Goal: Transaction & Acquisition: Purchase product/service

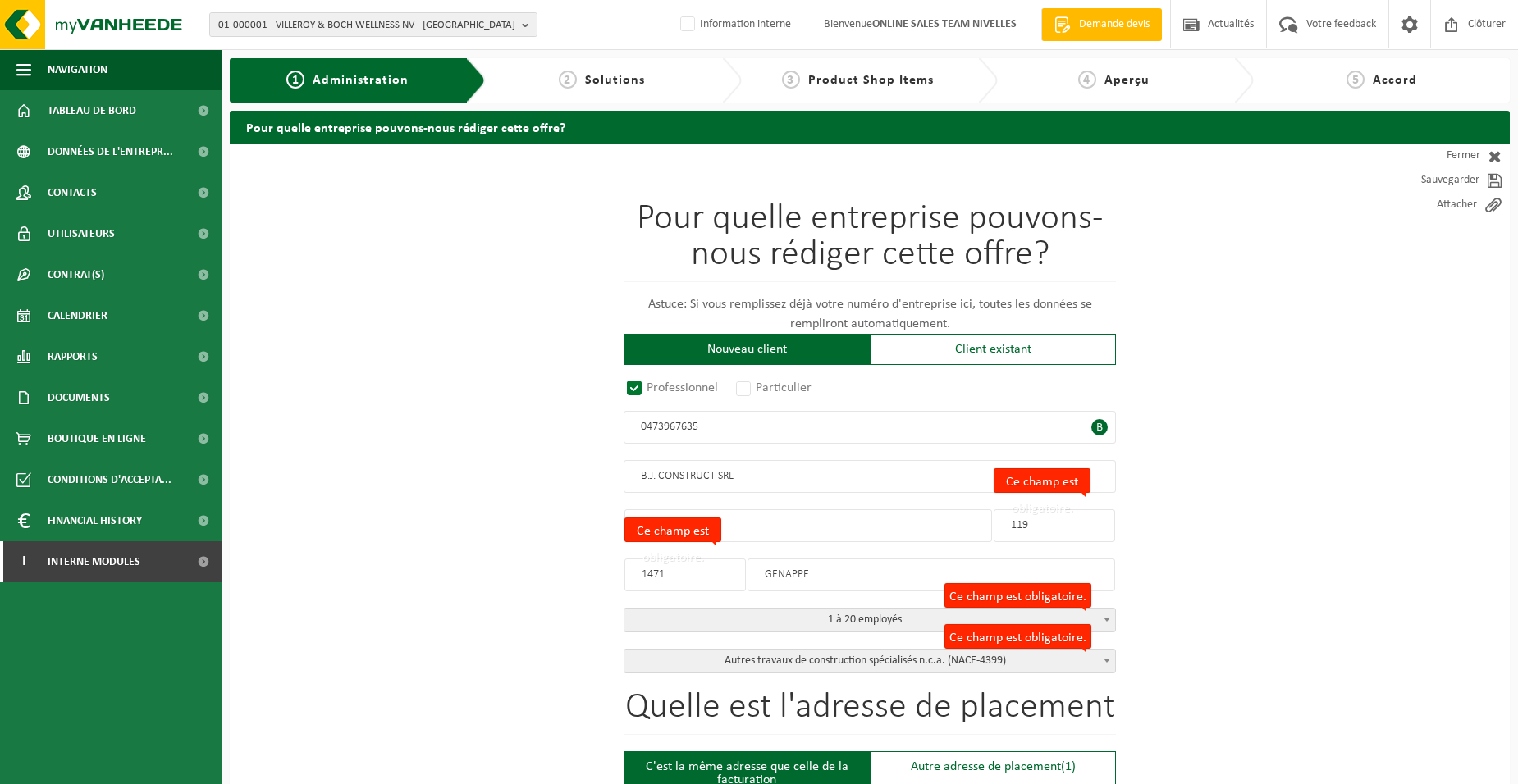
select select "D"
select select "NACE_4399"
click at [757, 356] on div "Nouveau client" at bounding box center [746, 349] width 246 height 31
radio input "false"
select select
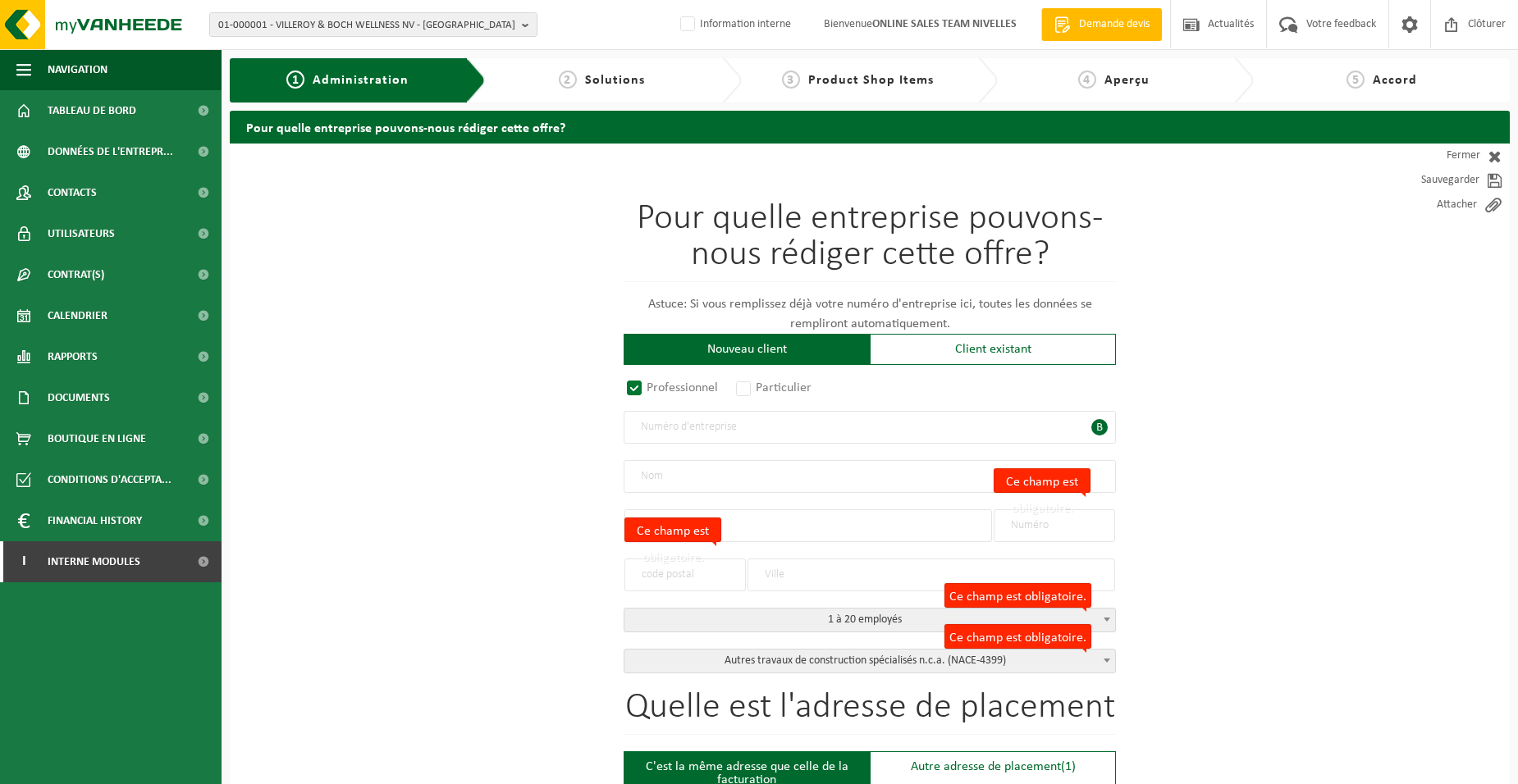
select select
click at [741, 391] on label "Particulier" at bounding box center [775, 388] width 84 height 23
click at [759, 391] on input "Particulier" at bounding box center [764, 388] width 10 height 10
radio input "true"
select select "P"
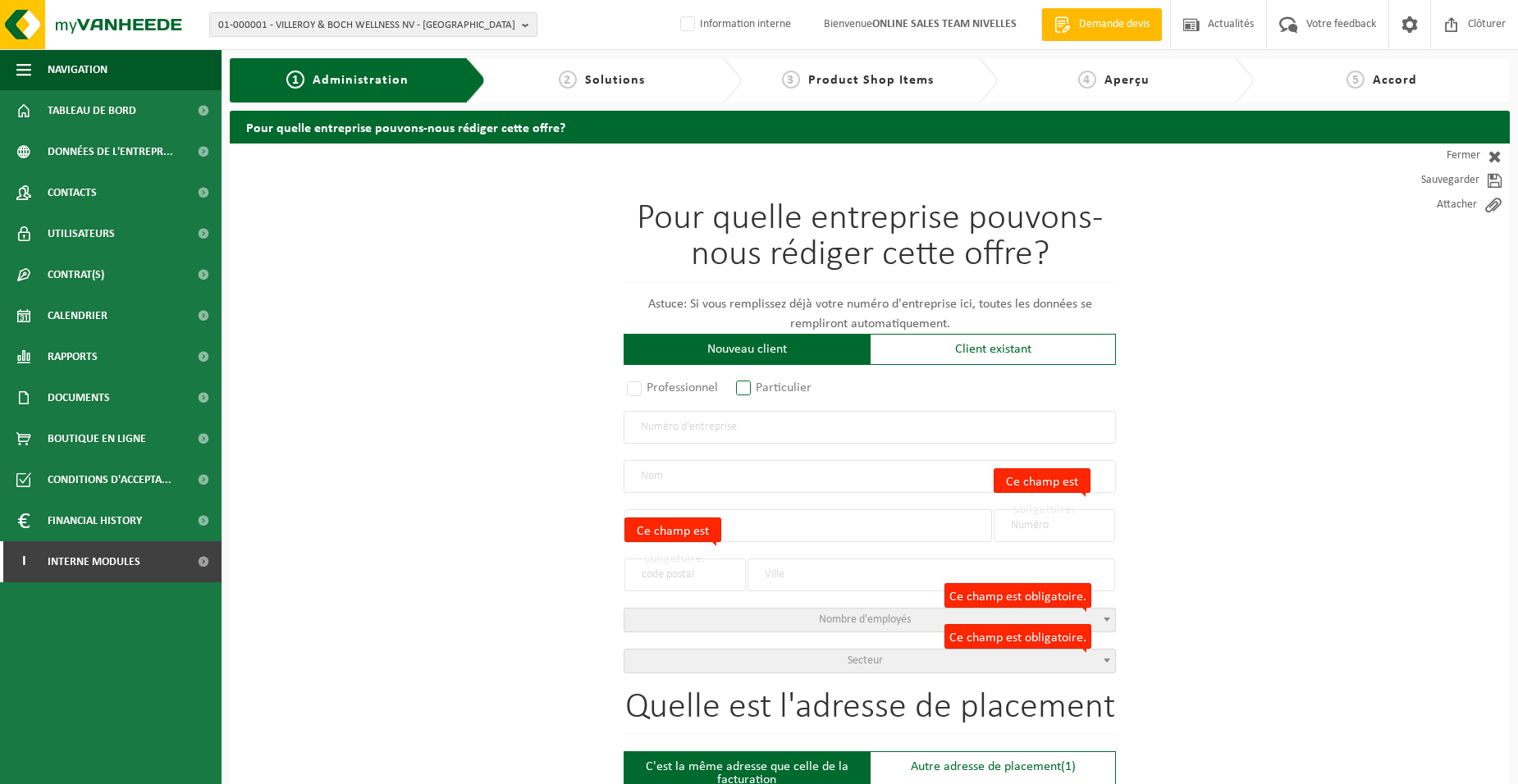
select select "1707"
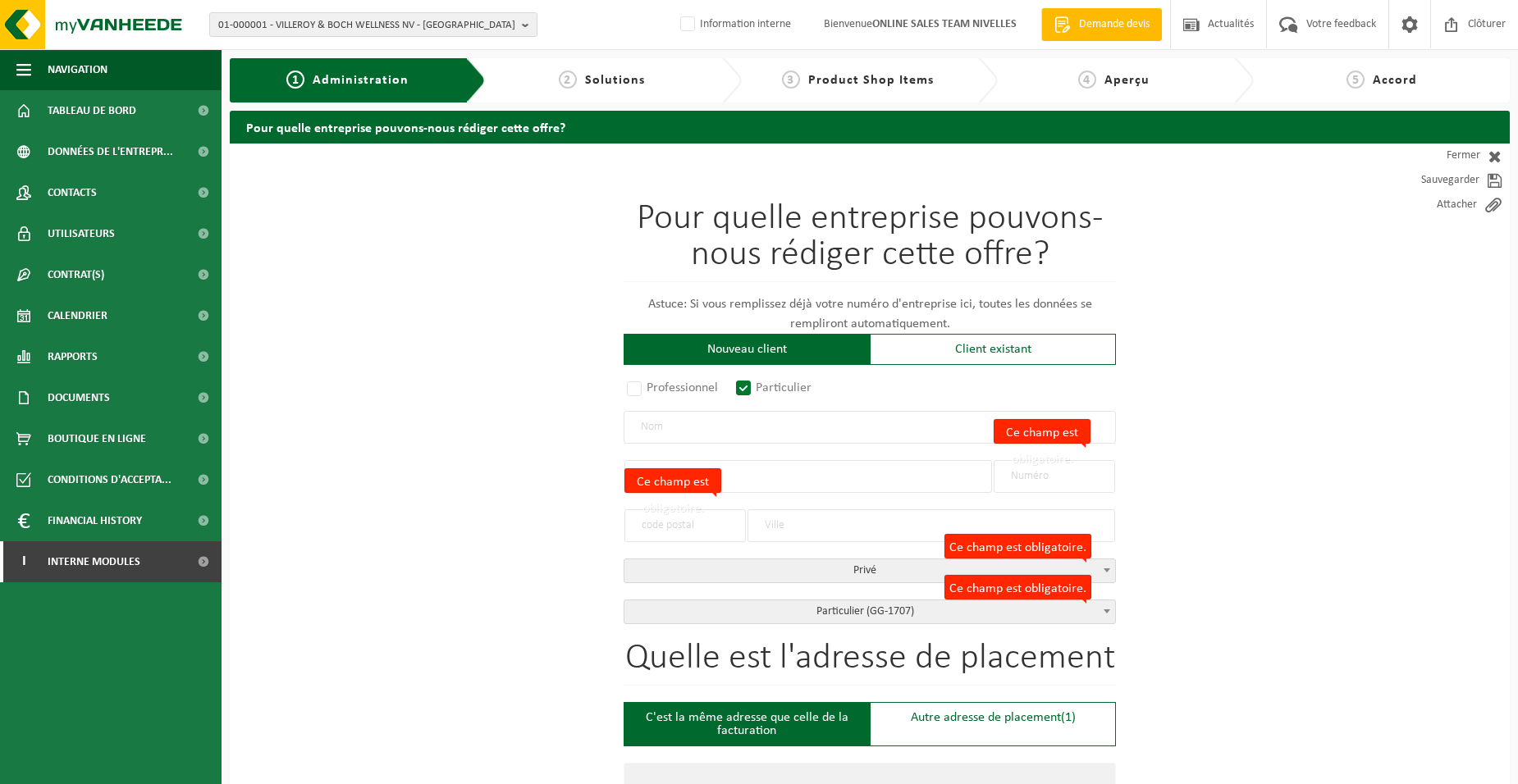
click at [759, 417] on input "text" at bounding box center [870, 427] width 492 height 33
type input "DESMEDT THOMAS"
click at [770, 460] on input "text" at bounding box center [808, 476] width 367 height 33
click at [774, 474] on input "text" at bounding box center [808, 476] width 367 height 33
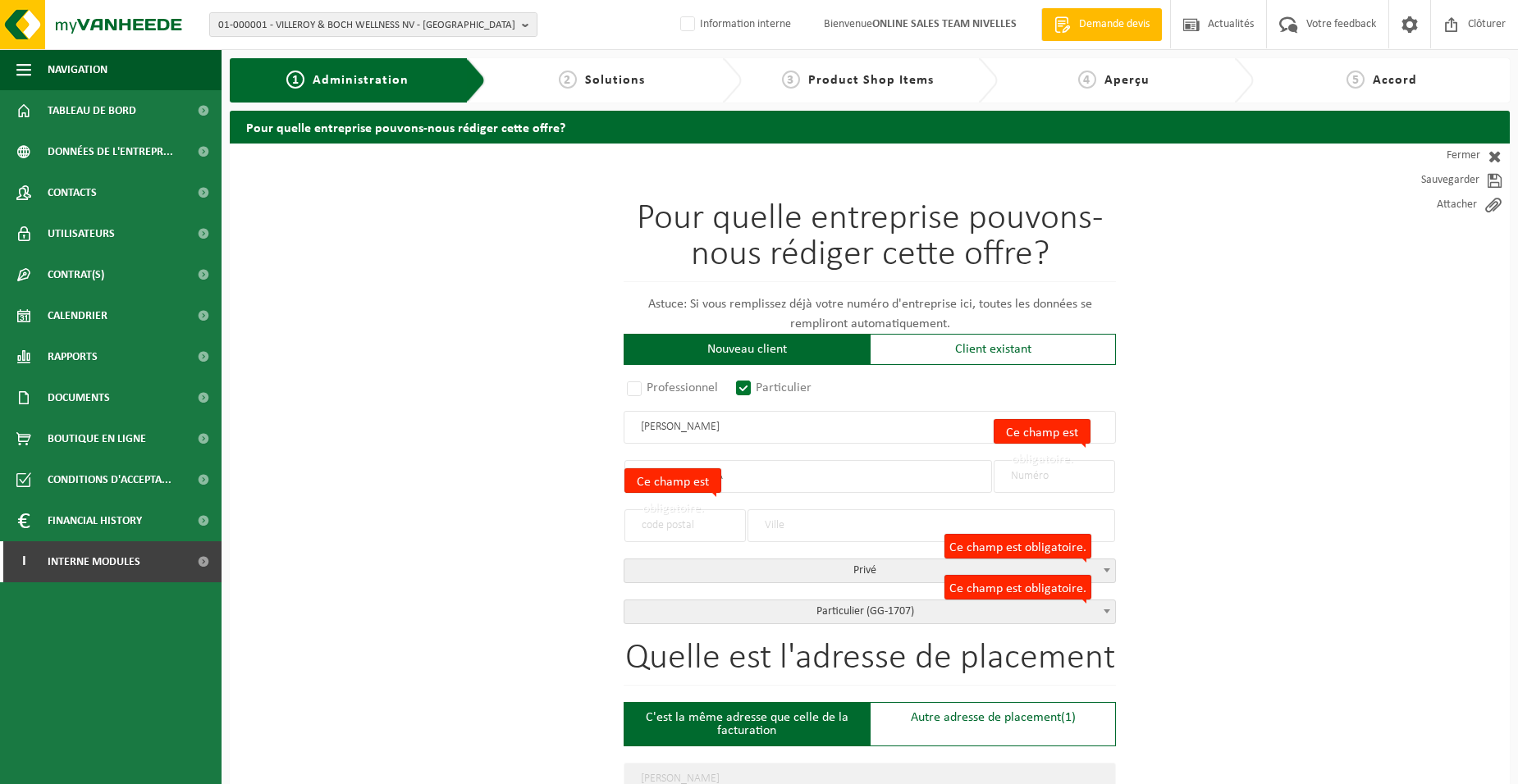
type input "CLOS DE LA GALA"
click at [699, 478] on label "Ce champ est obligatoire." at bounding box center [673, 480] width 97 height 25
click at [699, 510] on input "Ce champ est obligatoire." at bounding box center [685, 526] width 122 height 33
click at [659, 476] on label "Ce champ est obligatoire." at bounding box center [673, 480] width 97 height 25
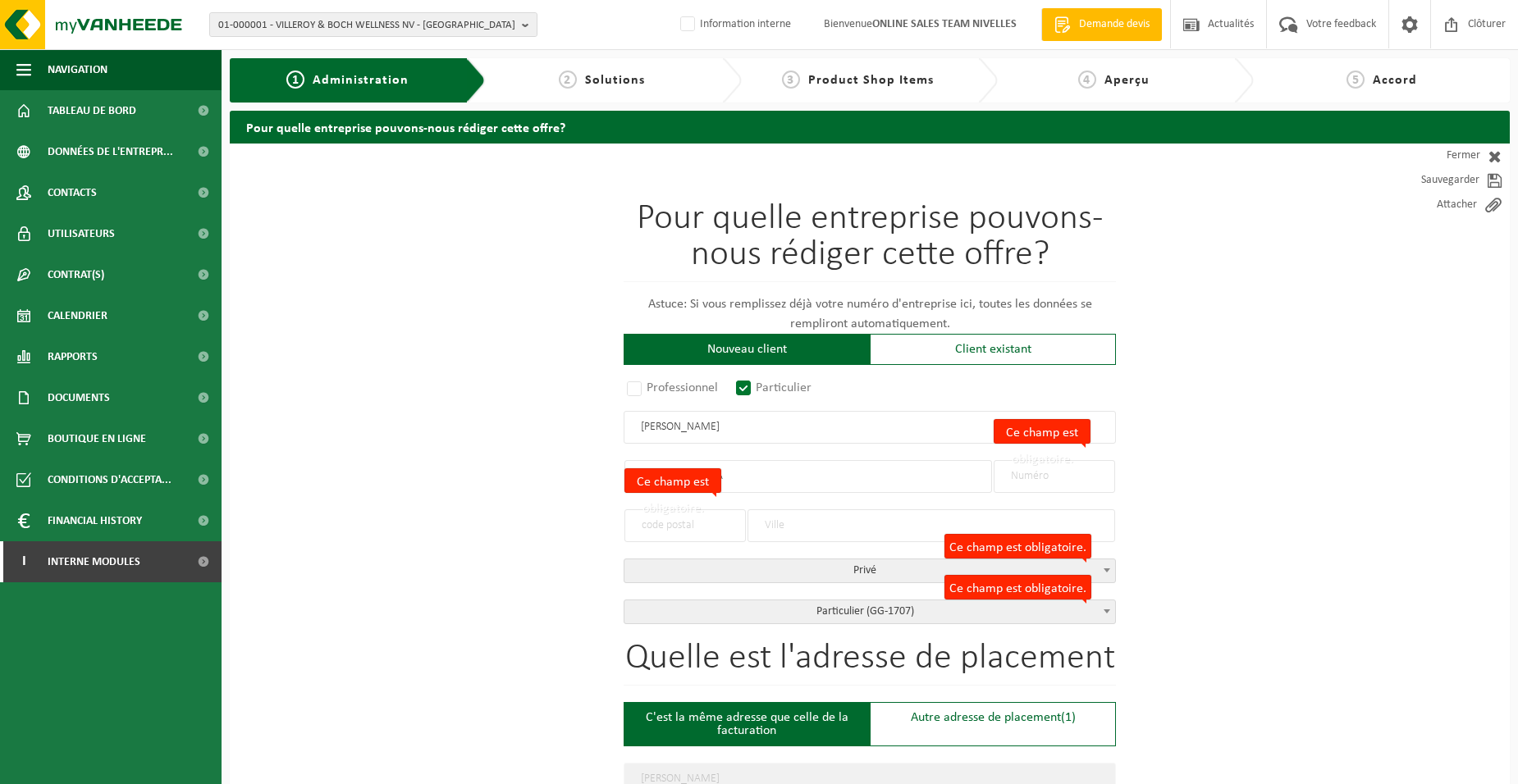
click at [659, 510] on input "Ce champ est obligatoire." at bounding box center [685, 526] width 122 height 33
click at [658, 482] on label "Ce champ est obligatoire." at bounding box center [673, 480] width 97 height 25
click at [658, 510] on input "Ce champ est obligatoire." at bounding box center [685, 526] width 122 height 33
click at [665, 479] on label "Ce champ est obligatoire." at bounding box center [673, 480] width 97 height 25
click at [665, 510] on input "Ce champ est obligatoire." at bounding box center [685, 526] width 122 height 33
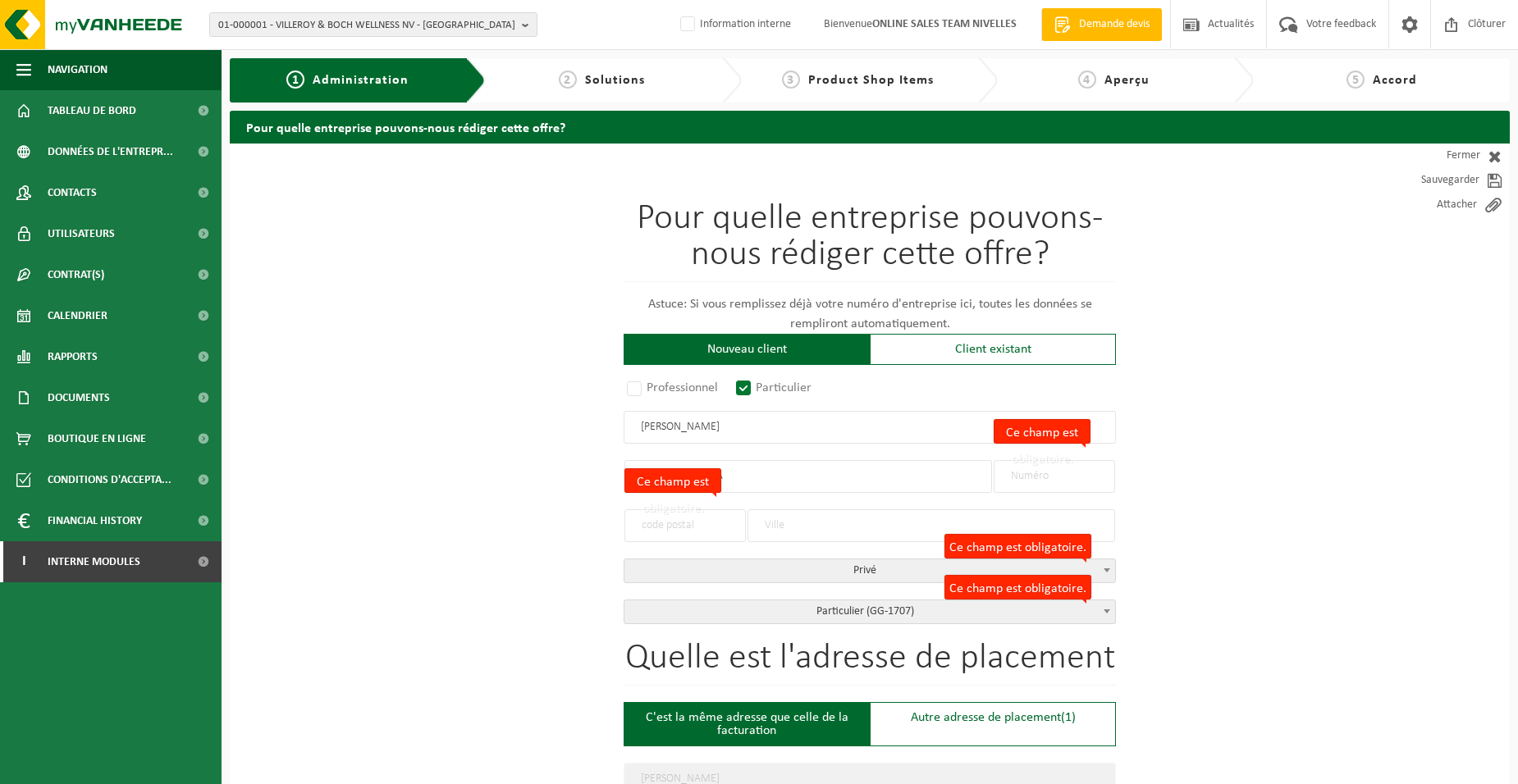
click at [674, 523] on input "Ce champ est obligatoire." at bounding box center [685, 526] width 122 height 33
click at [752, 498] on div at bounding box center [930, 517] width 367 height 49
click at [759, 487] on input "CLOS DE LA GALA" at bounding box center [808, 476] width 367 height 33
drag, startPoint x: 759, startPoint y: 485, endPoint x: 470, endPoint y: 477, distance: 289.1
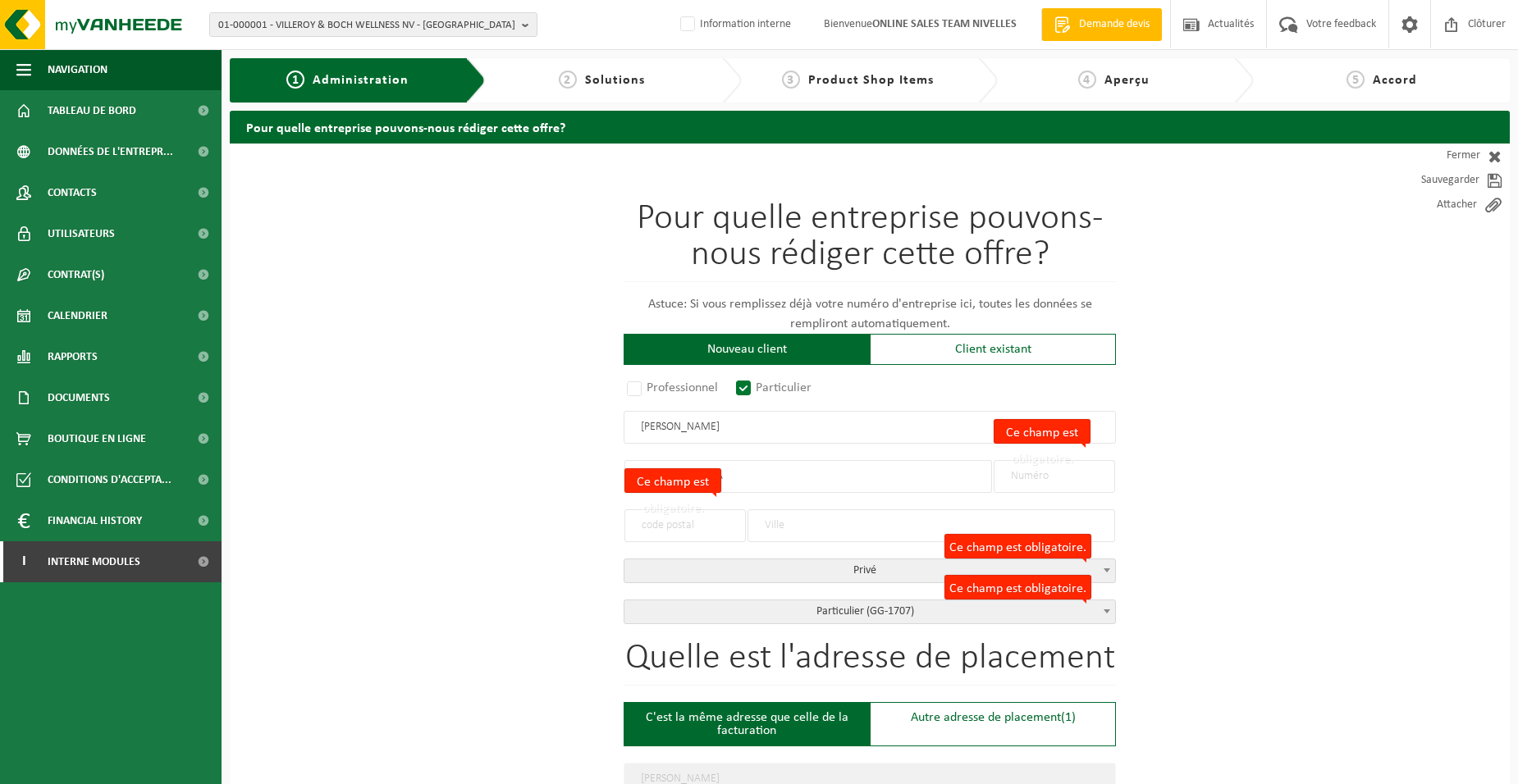
click at [752, 474] on input "CLOS DE LA GALA" at bounding box center [808, 476] width 367 height 33
drag, startPoint x: 752, startPoint y: 474, endPoint x: 594, endPoint y: 474, distance: 158.0
click at [56, 554] on span "Interne modules" at bounding box center [94, 561] width 93 height 41
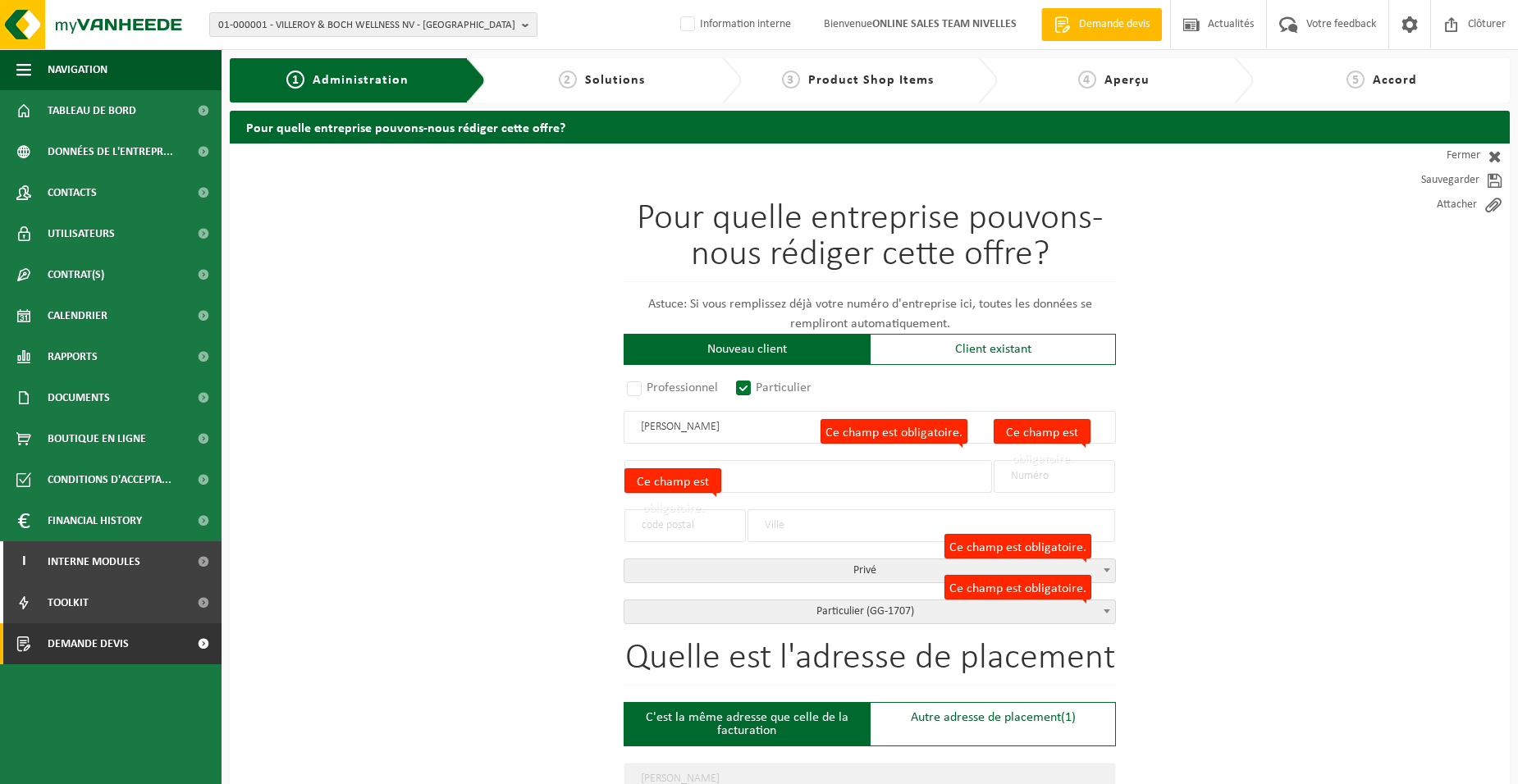
click at [76, 639] on span "Demande devis" at bounding box center [88, 644] width 82 height 41
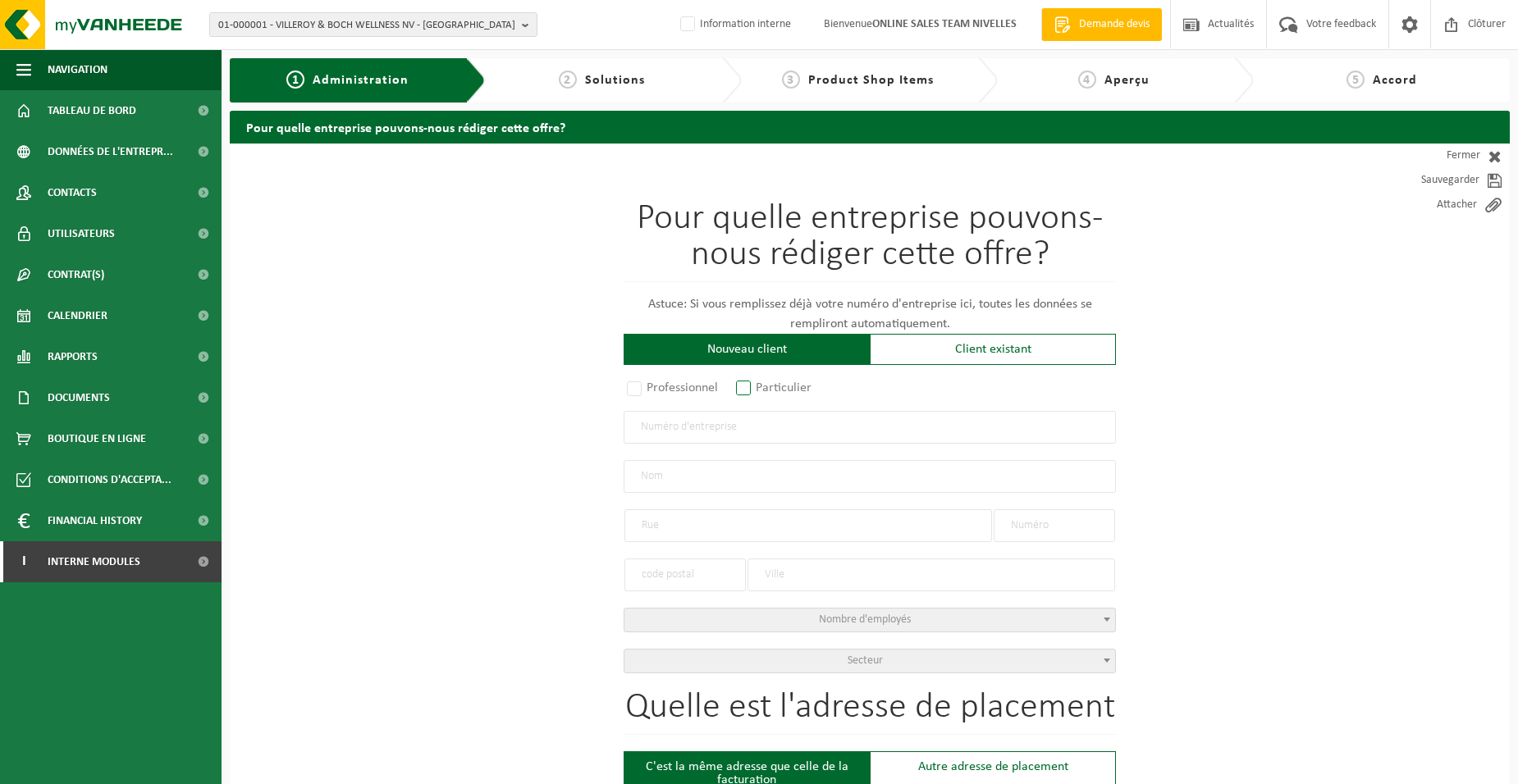
click at [754, 390] on label "Particulier" at bounding box center [775, 388] width 84 height 23
click at [759, 390] on input "Particulier" at bounding box center [764, 388] width 10 height 10
radio input "true"
select select "P"
select select "1707"
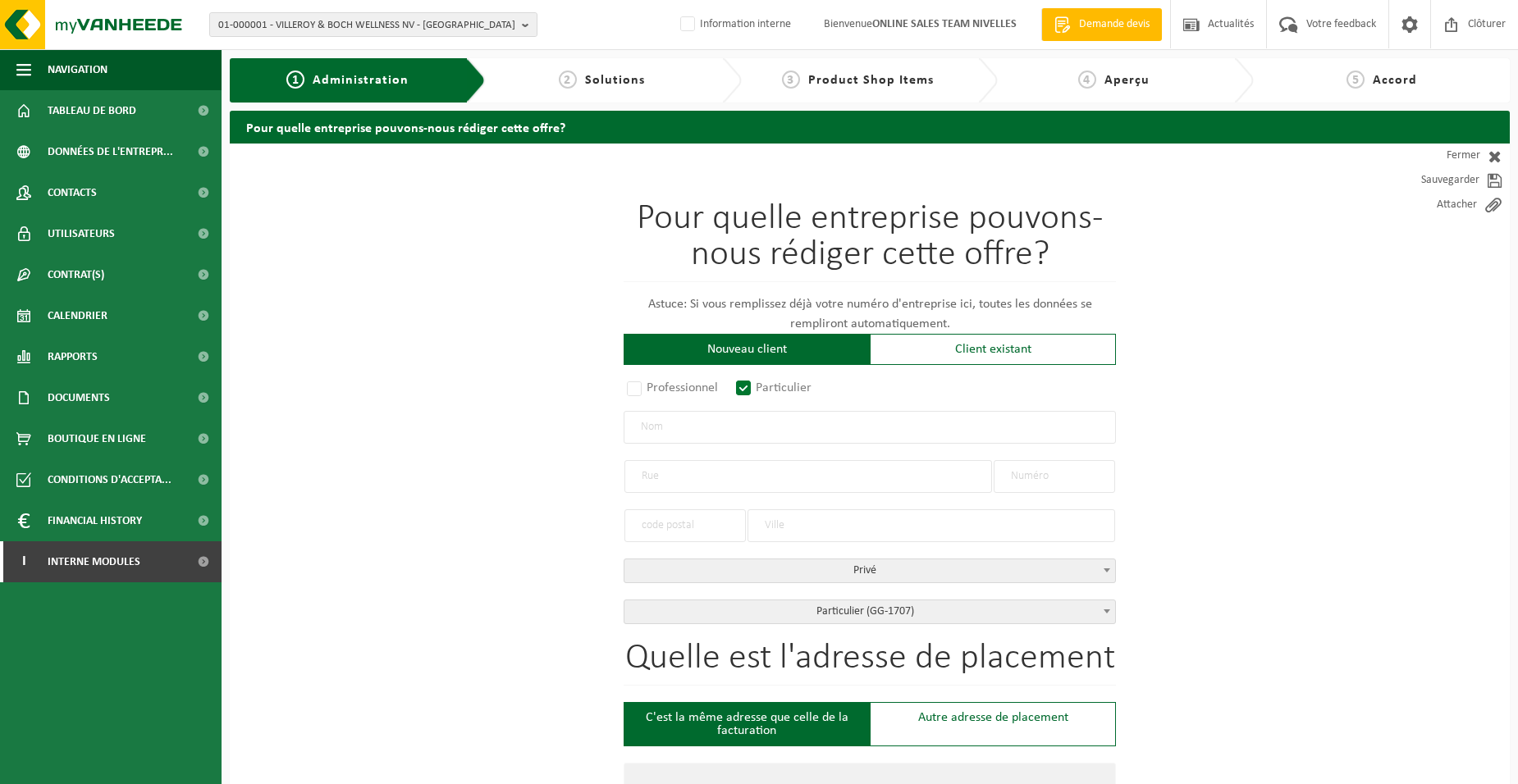
click at [745, 438] on input "text" at bounding box center [870, 427] width 492 height 33
type input "DESMEDT"
type input "DESMEDT THOMAS"
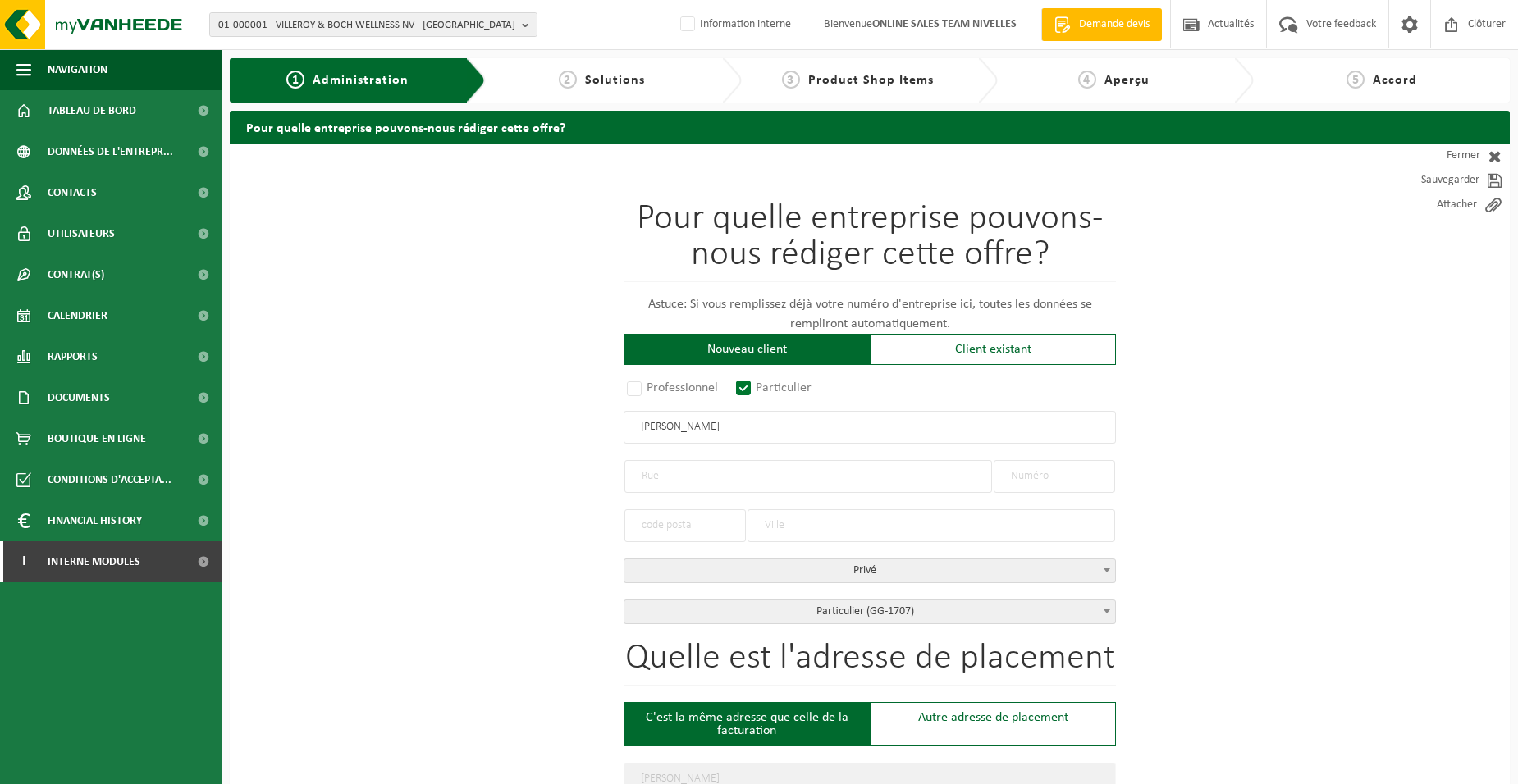
click at [706, 478] on input "text" at bounding box center [808, 476] width 367 height 33
type input "CLOS DE LA GALA"
click at [1091, 478] on input "text" at bounding box center [1054, 476] width 122 height 33
type input "11"
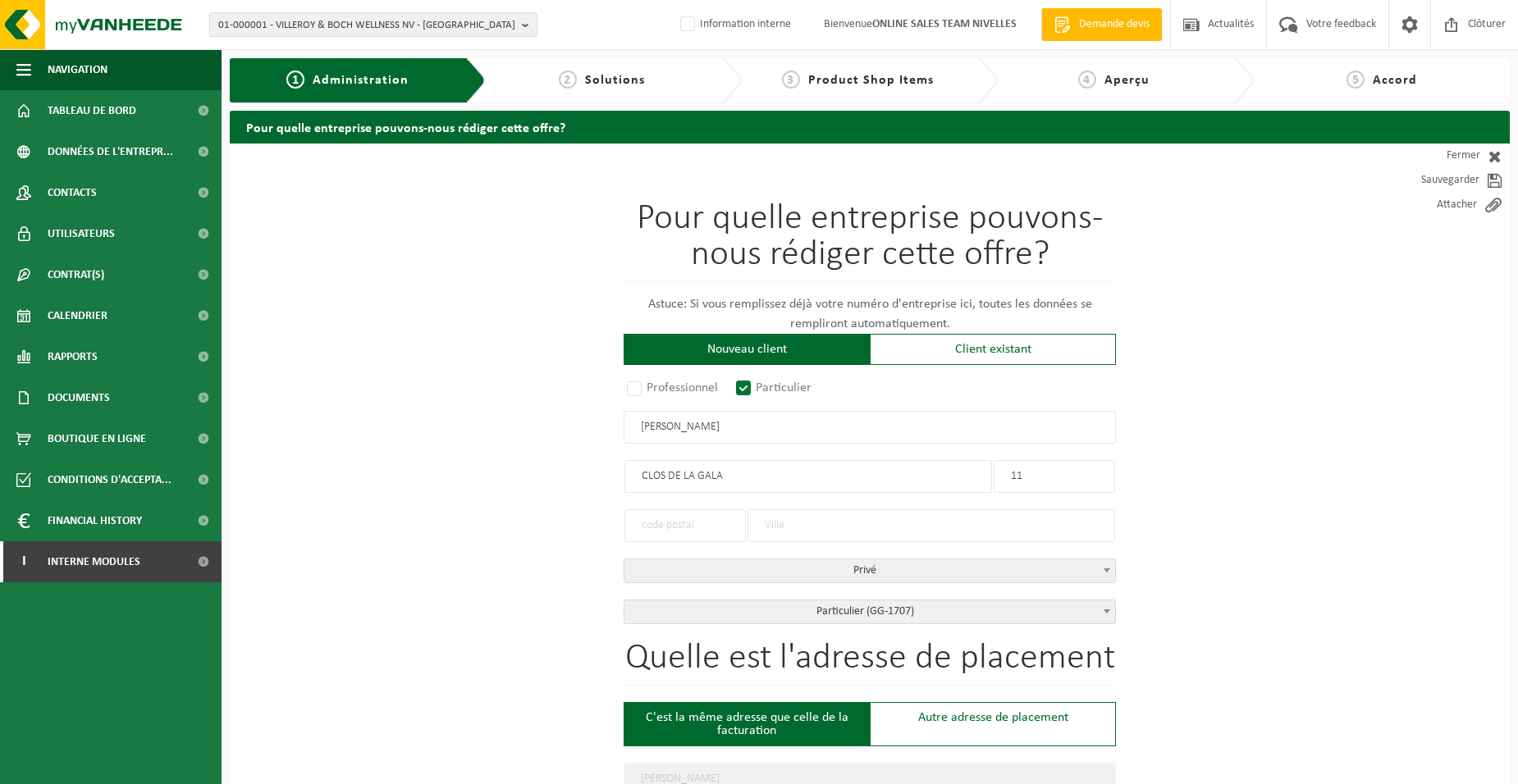
type input "11"
click at [674, 522] on input "text" at bounding box center [685, 526] width 122 height 33
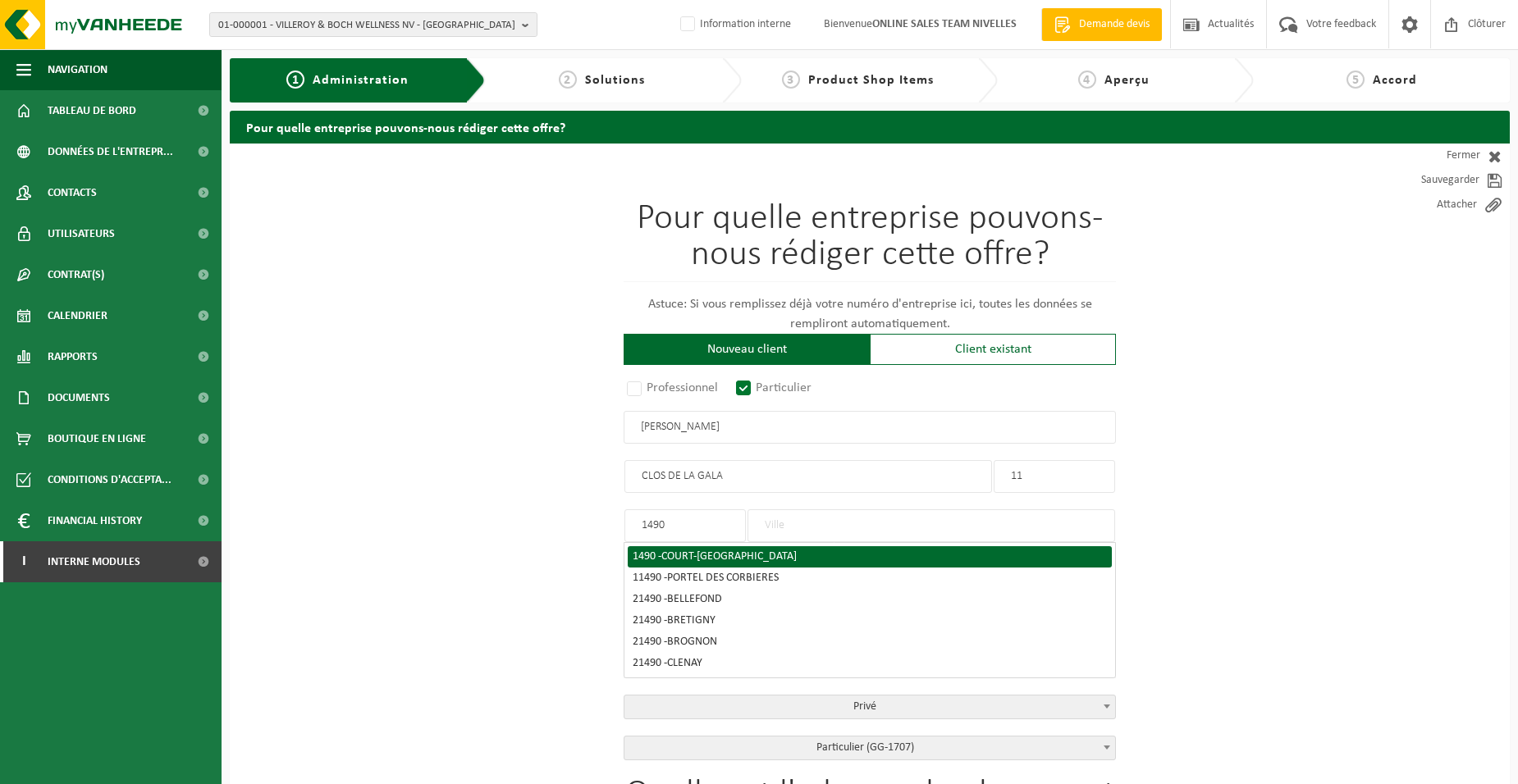
type input "1490"
click at [770, 553] on span "COURT-SAINT-ETIENNE" at bounding box center [728, 556] width 136 height 12
type input "COURT-SAINT-ETIENNE"
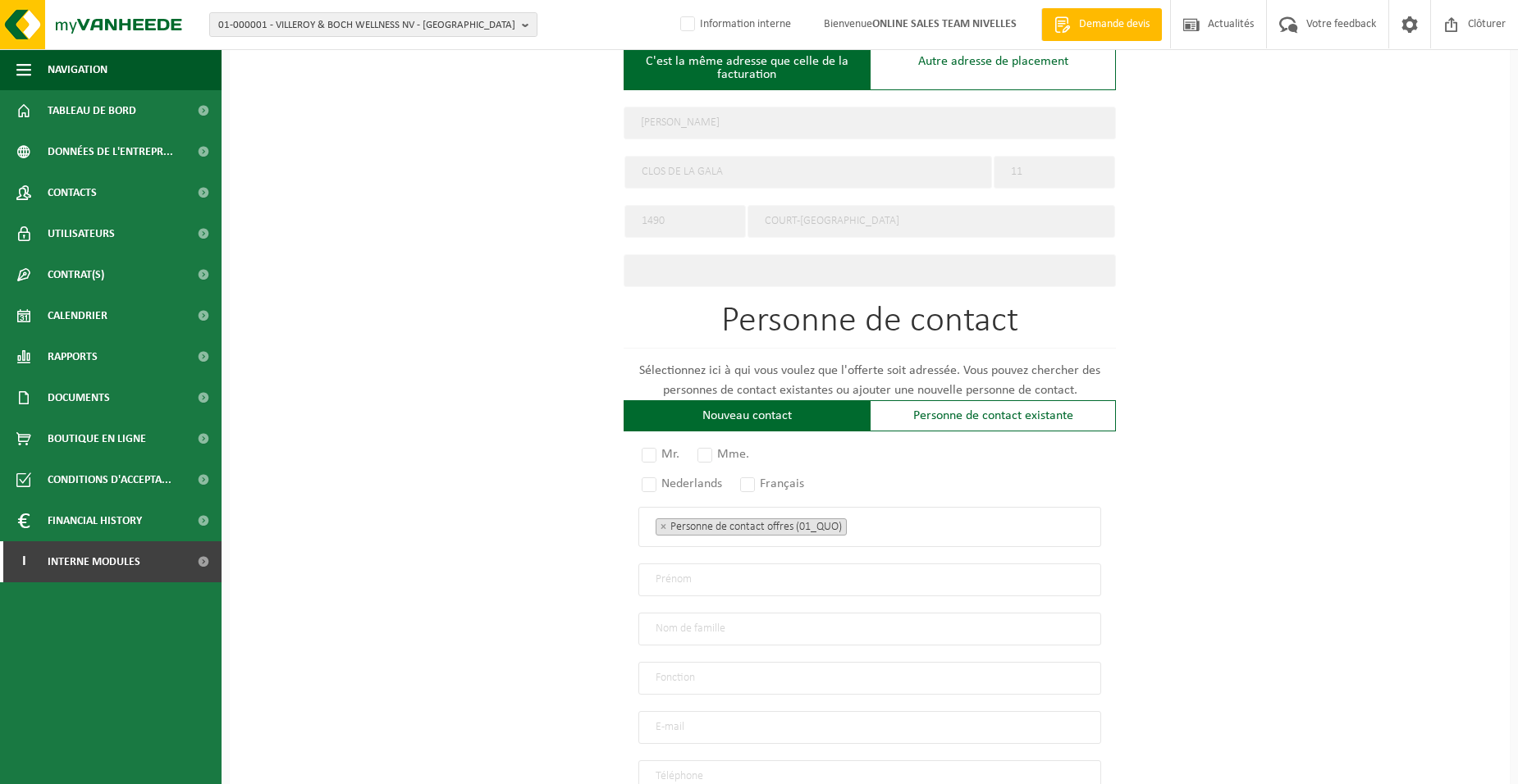
scroll to position [806, 0]
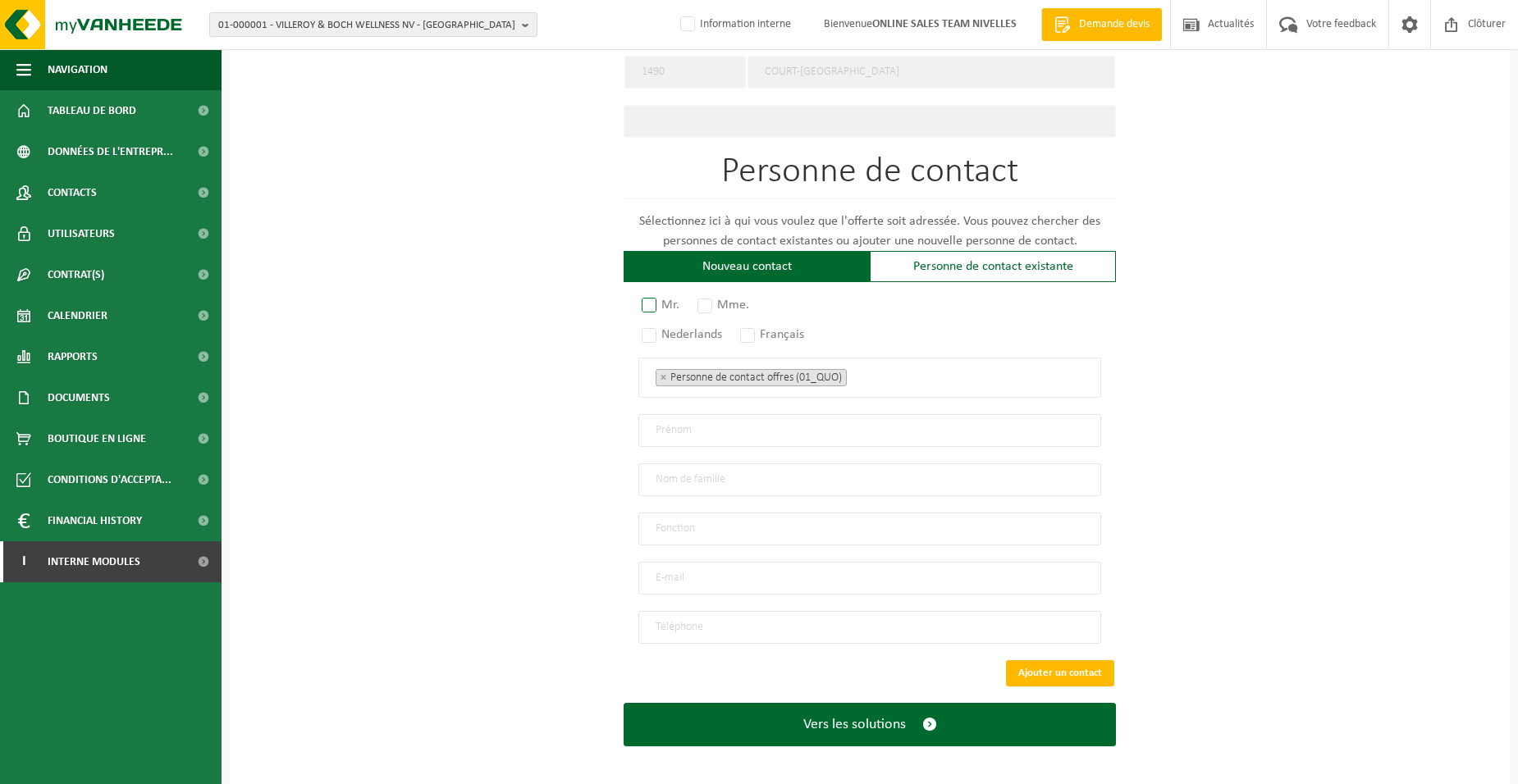
click at [649, 305] on label "Mr." at bounding box center [661, 305] width 46 height 23
radio input "true"
click at [759, 335] on label "Français" at bounding box center [773, 334] width 72 height 23
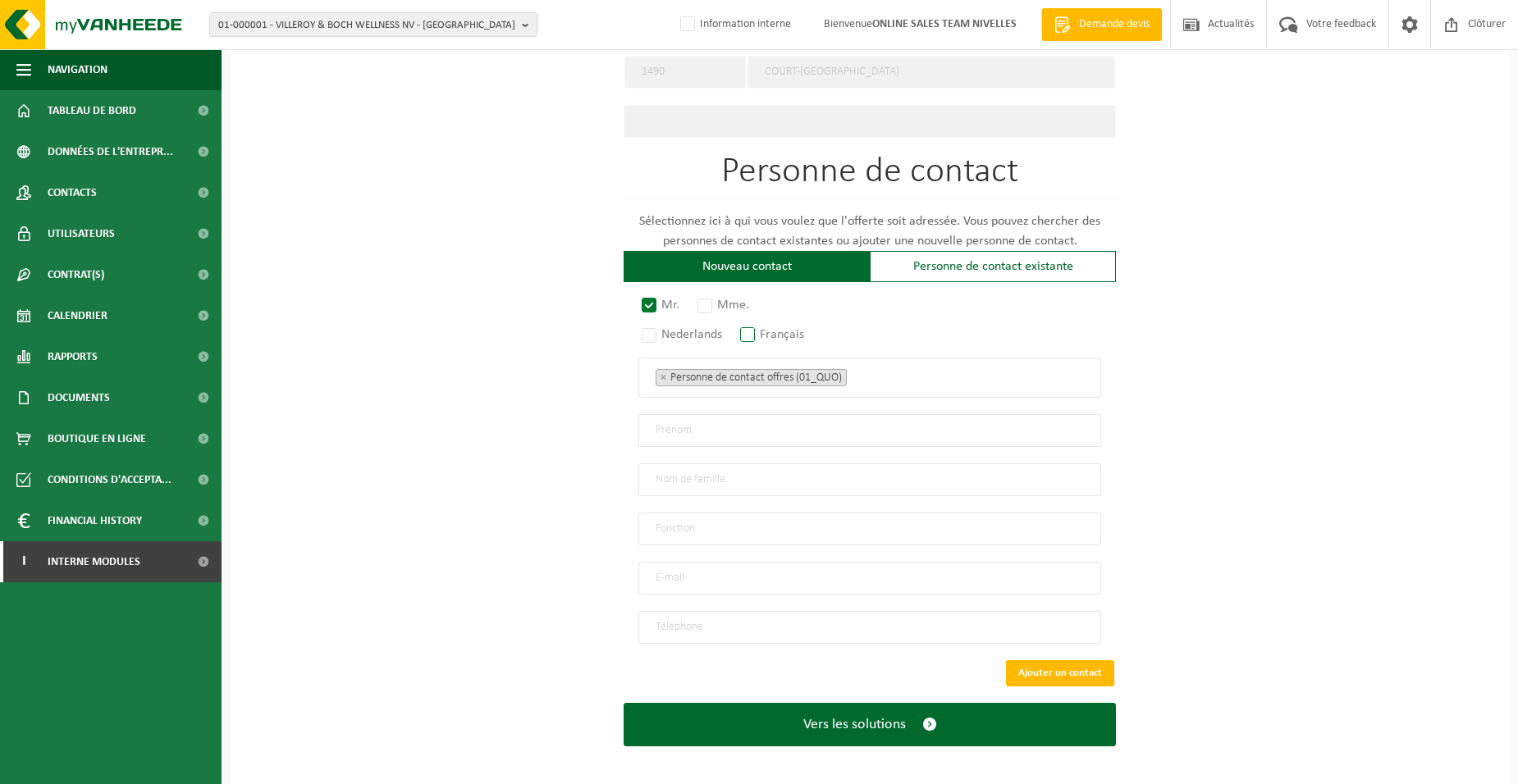
radio input "true"
click at [885, 359] on span "× Personne de contact offres (01_QUO)" at bounding box center [869, 378] width 462 height 40
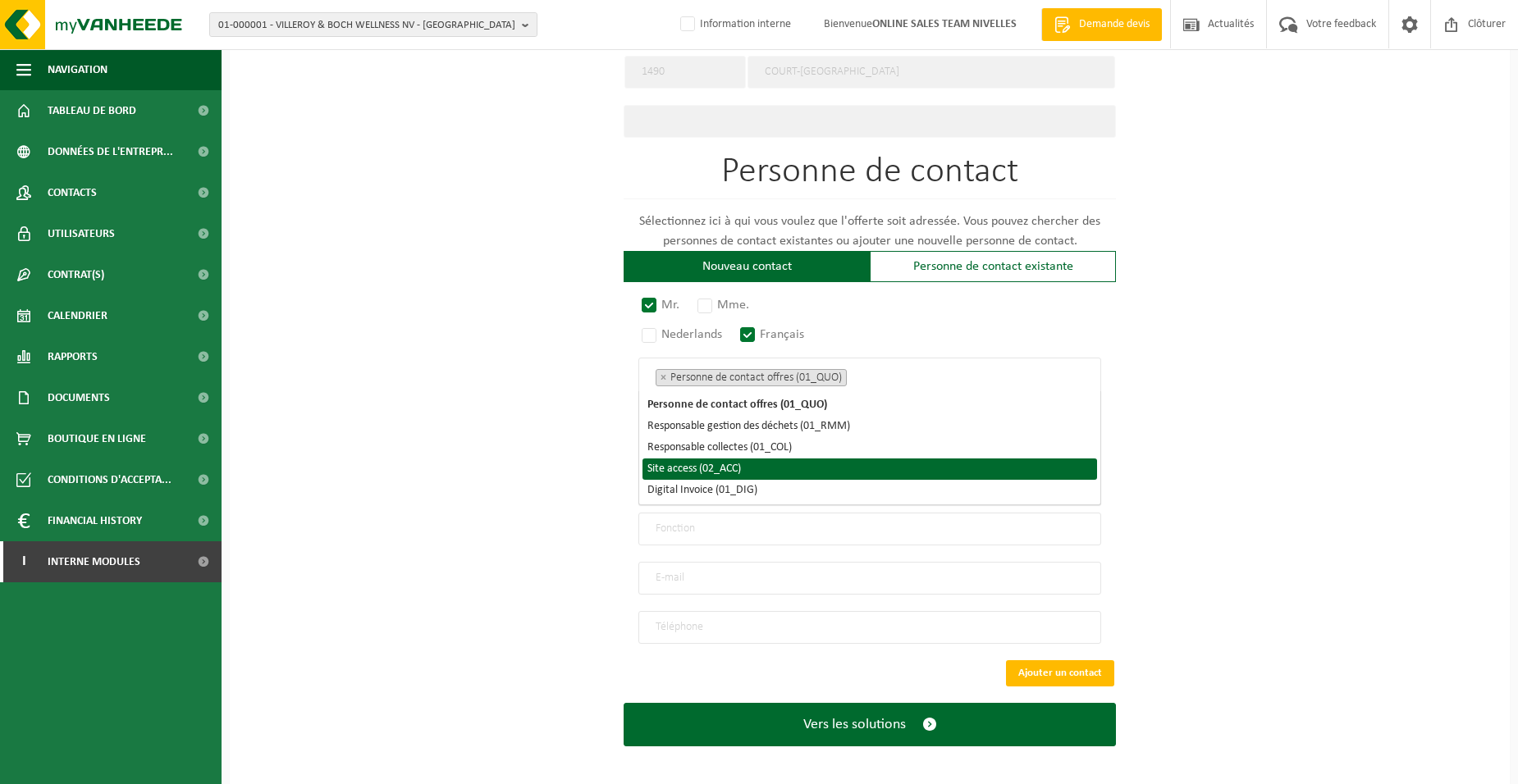
click at [763, 475] on li "Site access (02_ACC)" at bounding box center [870, 469] width 455 height 21
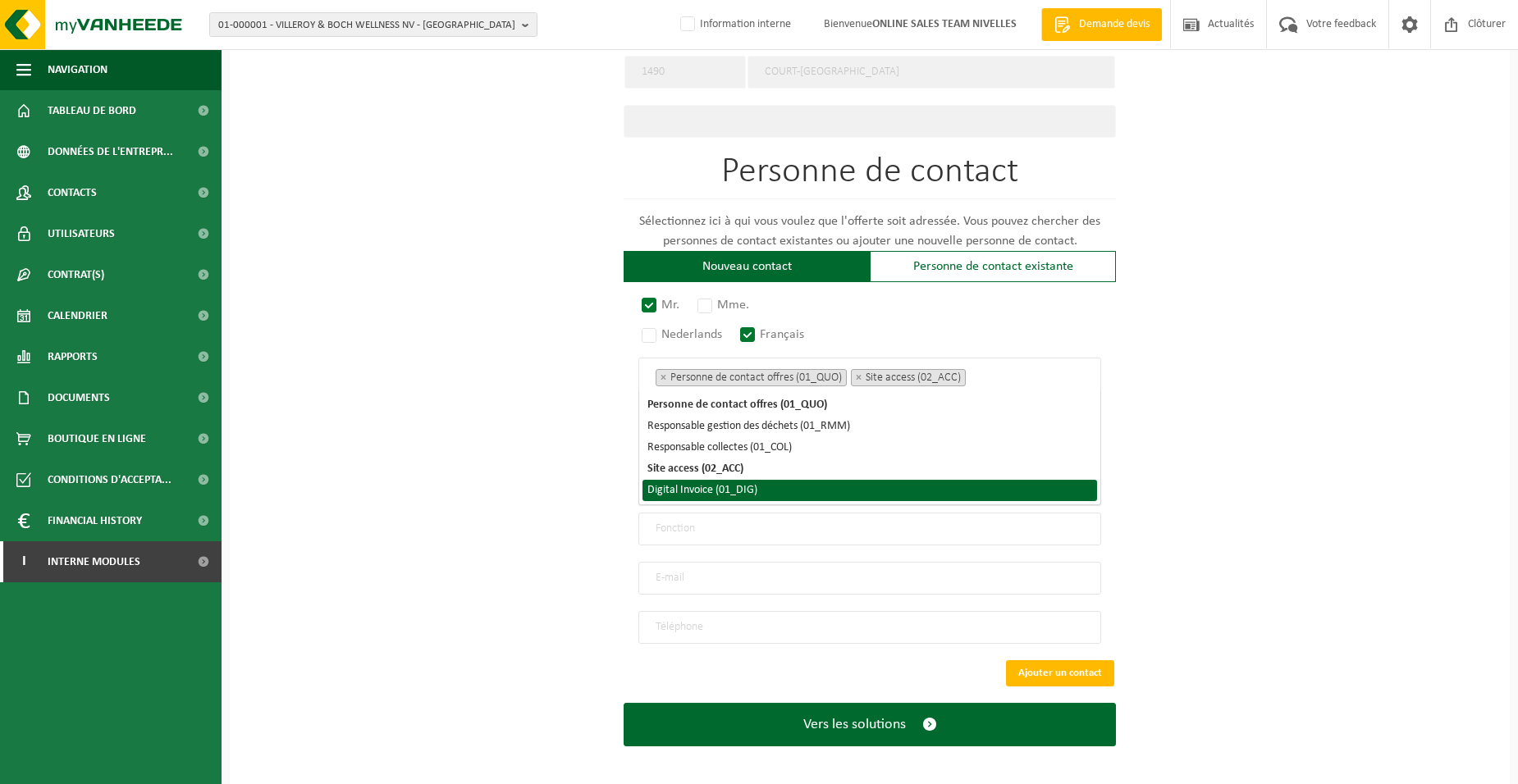
click at [754, 488] on li "Digital Invoice (01_DIG)" at bounding box center [870, 491] width 455 height 21
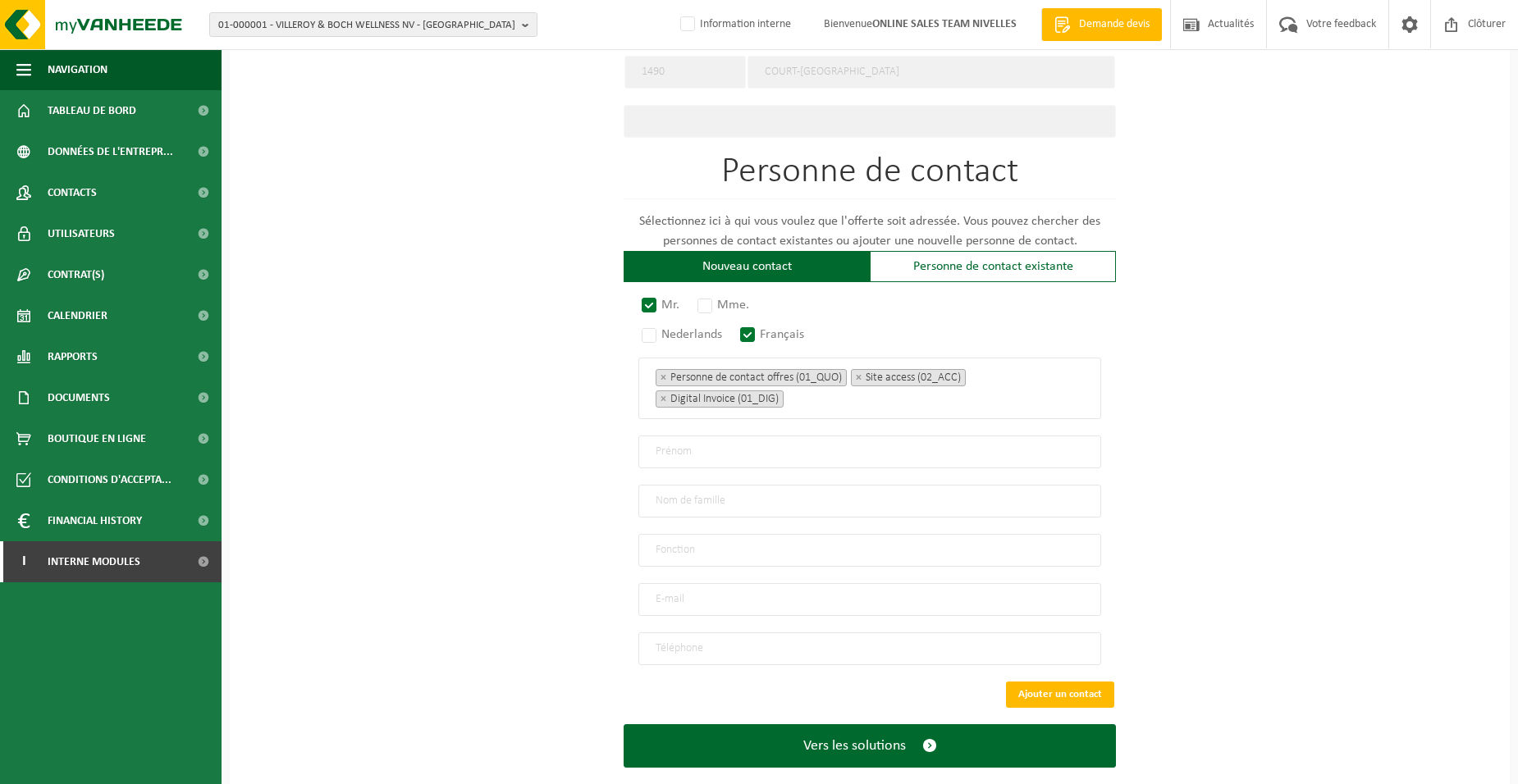
click at [463, 501] on div "Pour quelle entreprise pouvons-nous rédiger cette offre? Astuce: Si vous rempli…" at bounding box center [870, 73] width 1280 height 1470
click at [667, 449] on input "text" at bounding box center [869, 452] width 462 height 33
type input "THOMAS"
click at [690, 500] on input "text" at bounding box center [869, 501] width 462 height 33
type input "DESMEDT"
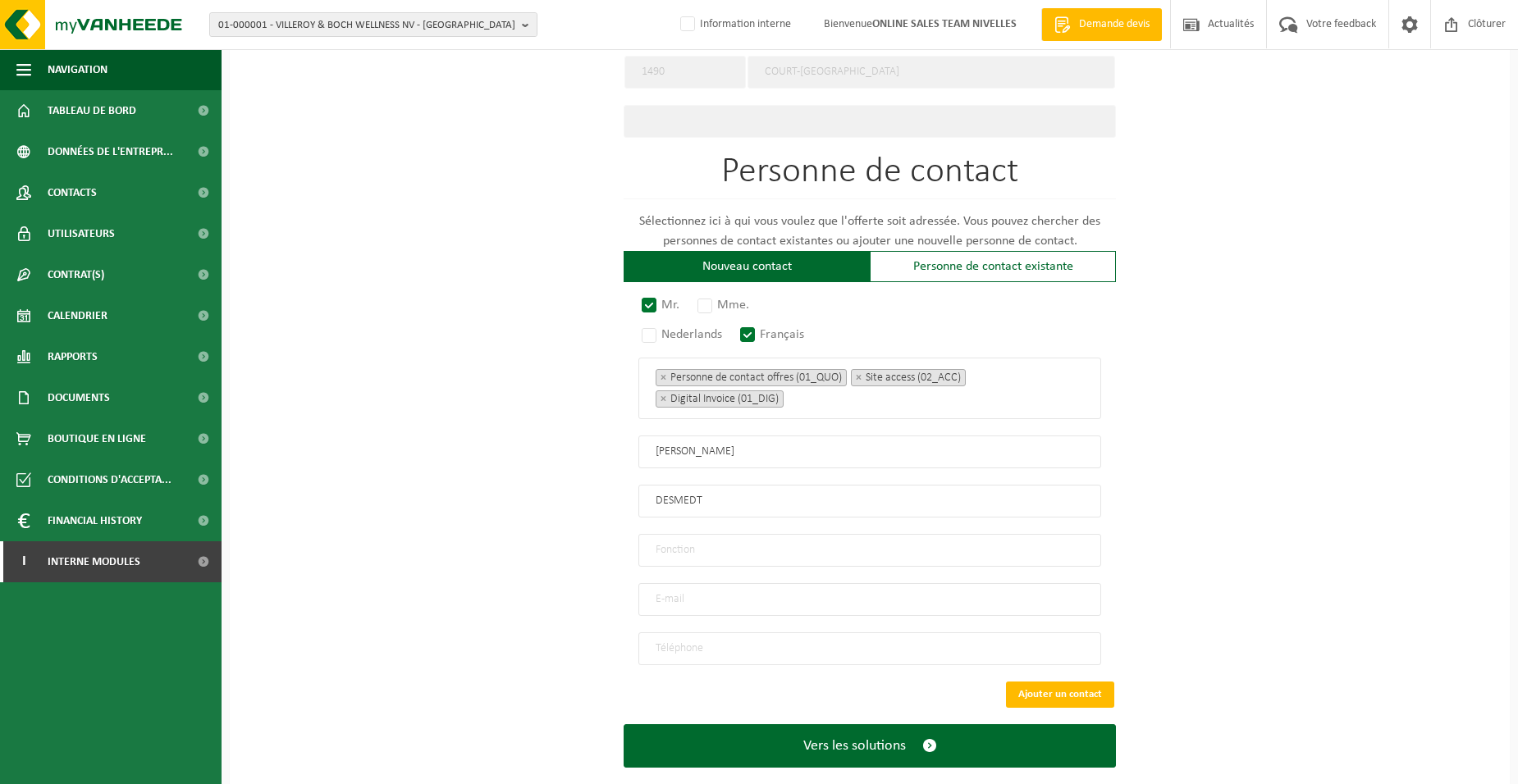
click at [684, 546] on input "text" at bounding box center [869, 551] width 462 height 33
type input "Directeur"
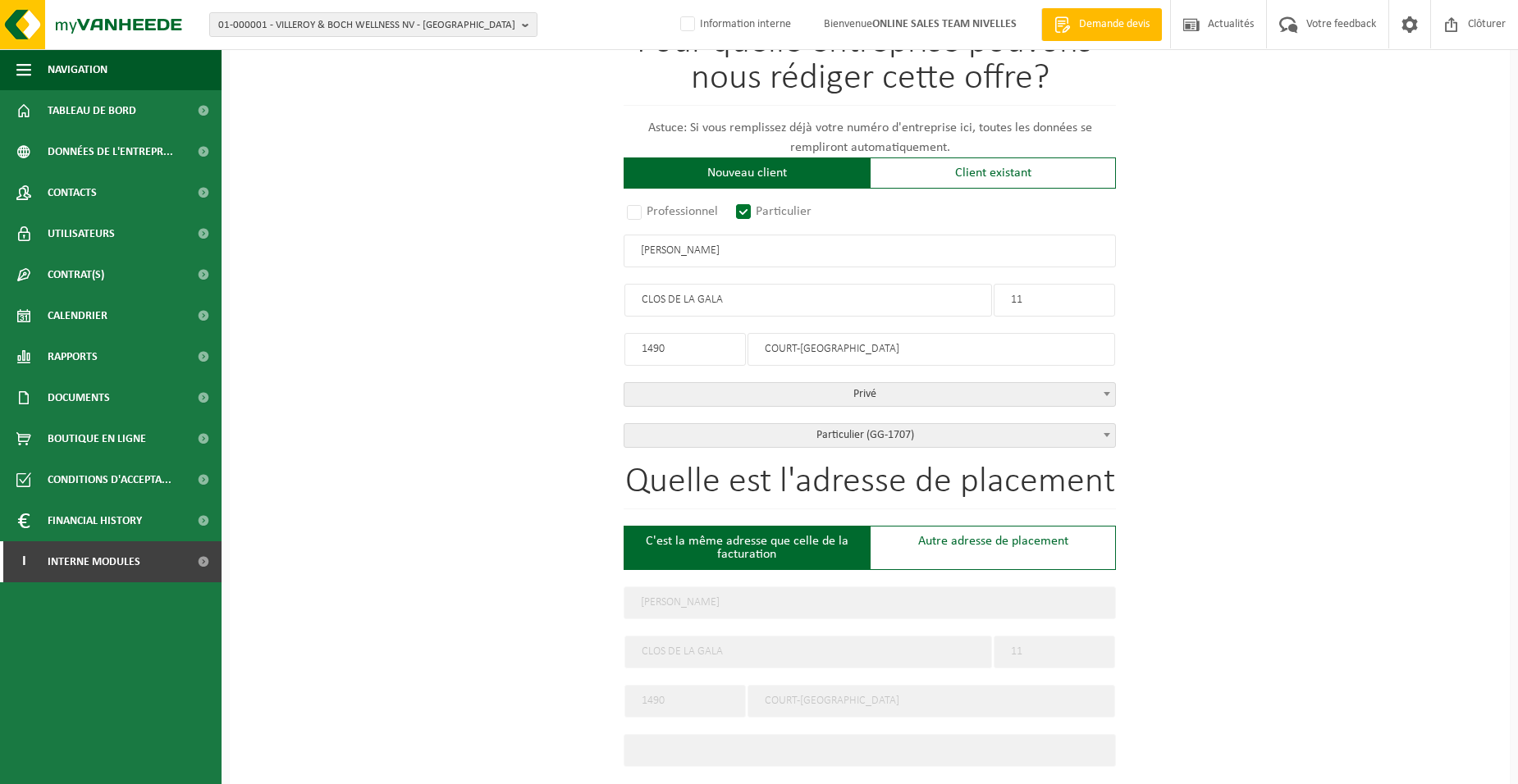
scroll to position [795, 0]
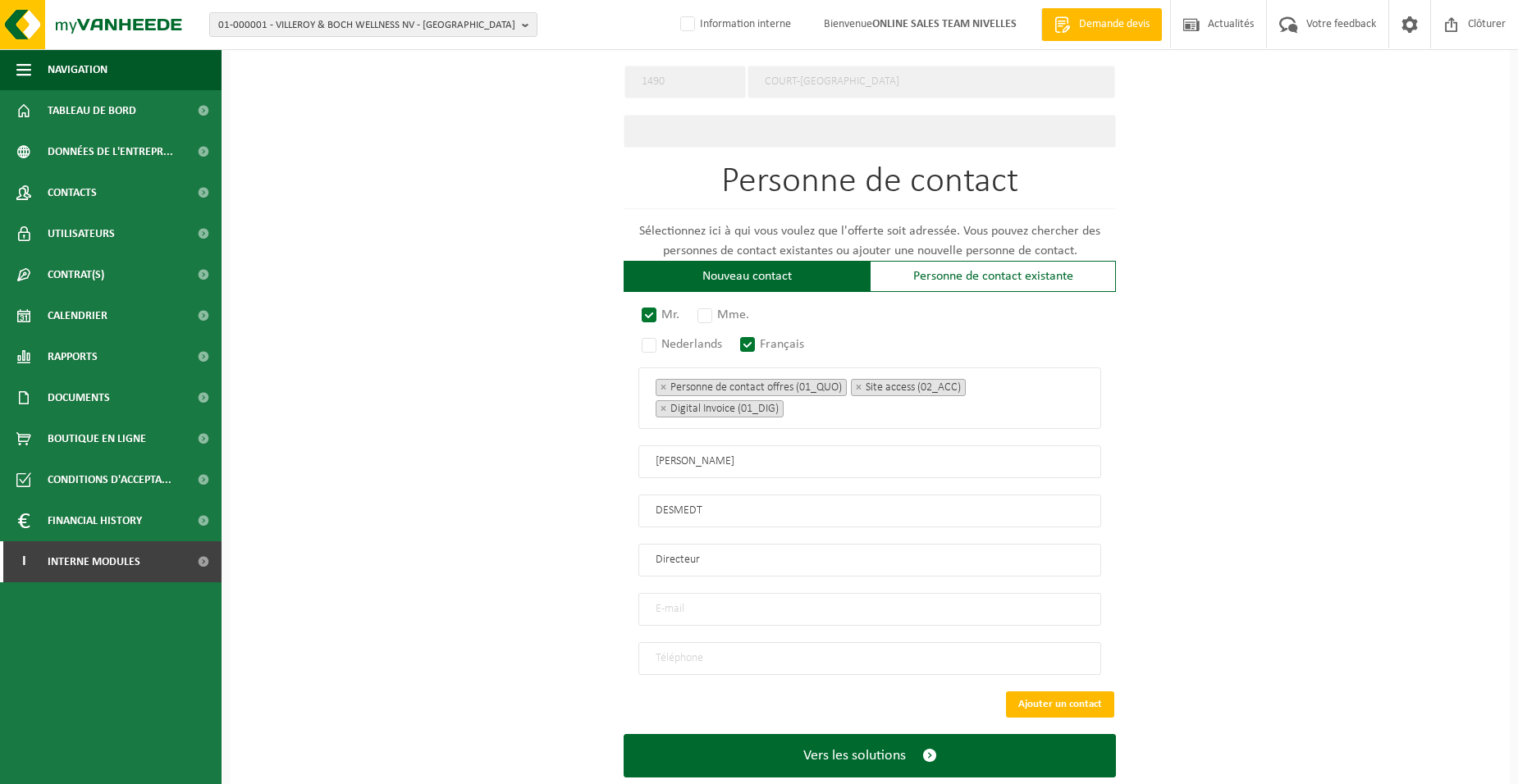
click at [690, 597] on form "Pour quelle entreprise pouvons-nous rédiger cette offre? Astuce: Si vous rempli…" at bounding box center [870, 83] width 492 height 1470
click at [697, 601] on input "email" at bounding box center [869, 609] width 462 height 33
click at [688, 602] on input "DESMADT.THOMAS@ICLOUD.COM" at bounding box center [869, 609] width 462 height 33
type input "DESMEDT.THOMAS@ICLOUD.COM"
click at [671, 649] on input "tel" at bounding box center [869, 659] width 462 height 33
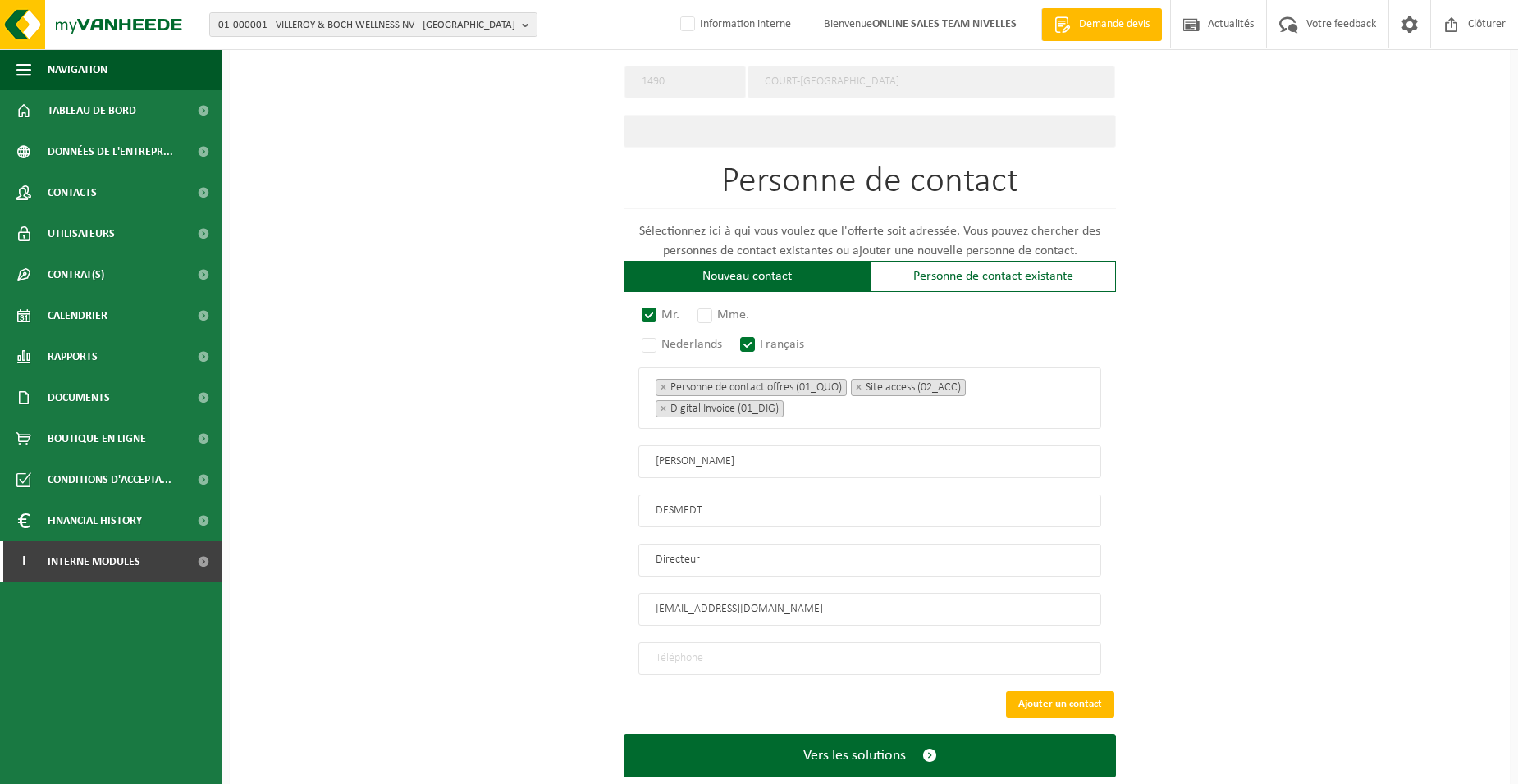
click at [779, 647] on input "tel" at bounding box center [869, 659] width 462 height 33
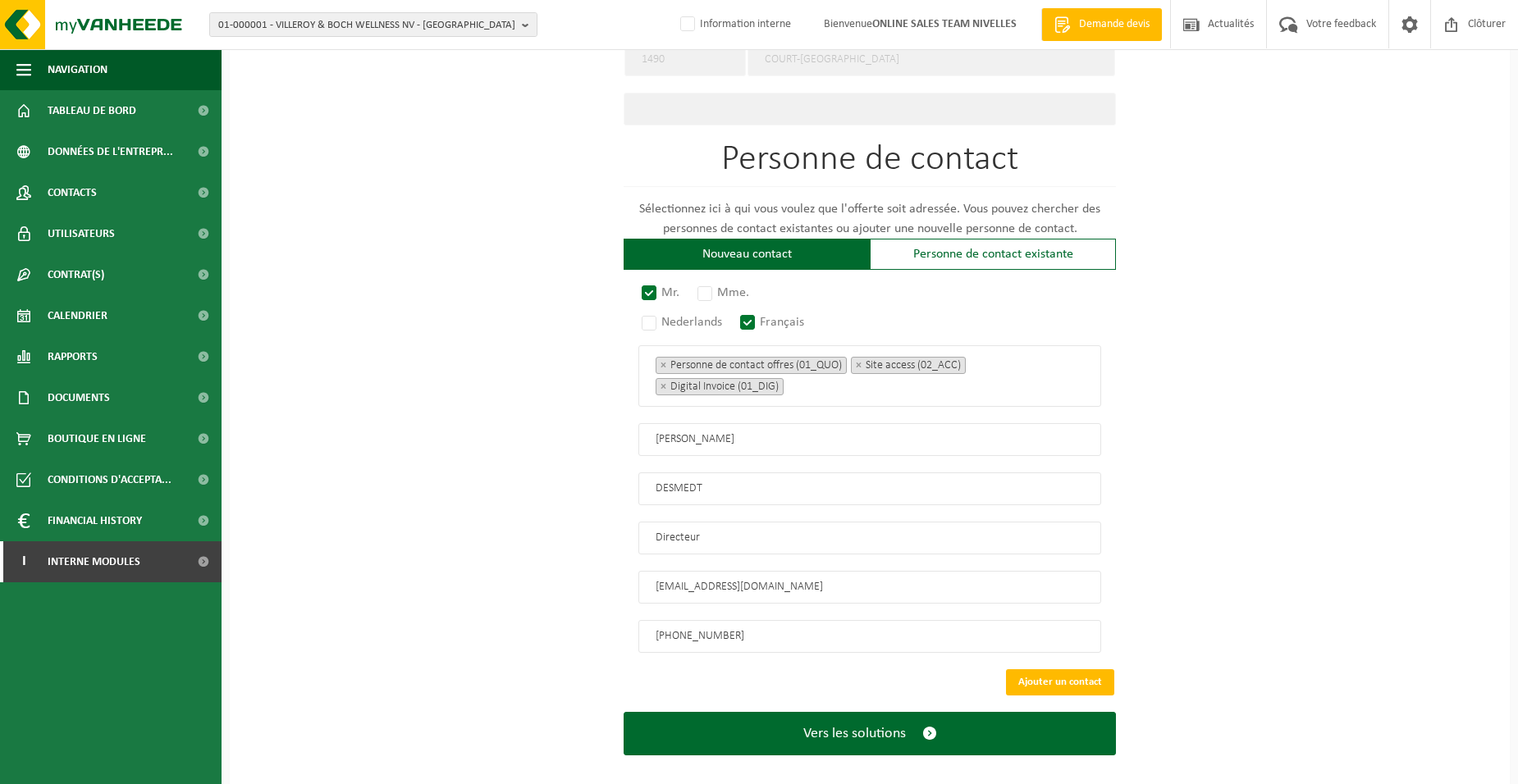
scroll to position [827, 0]
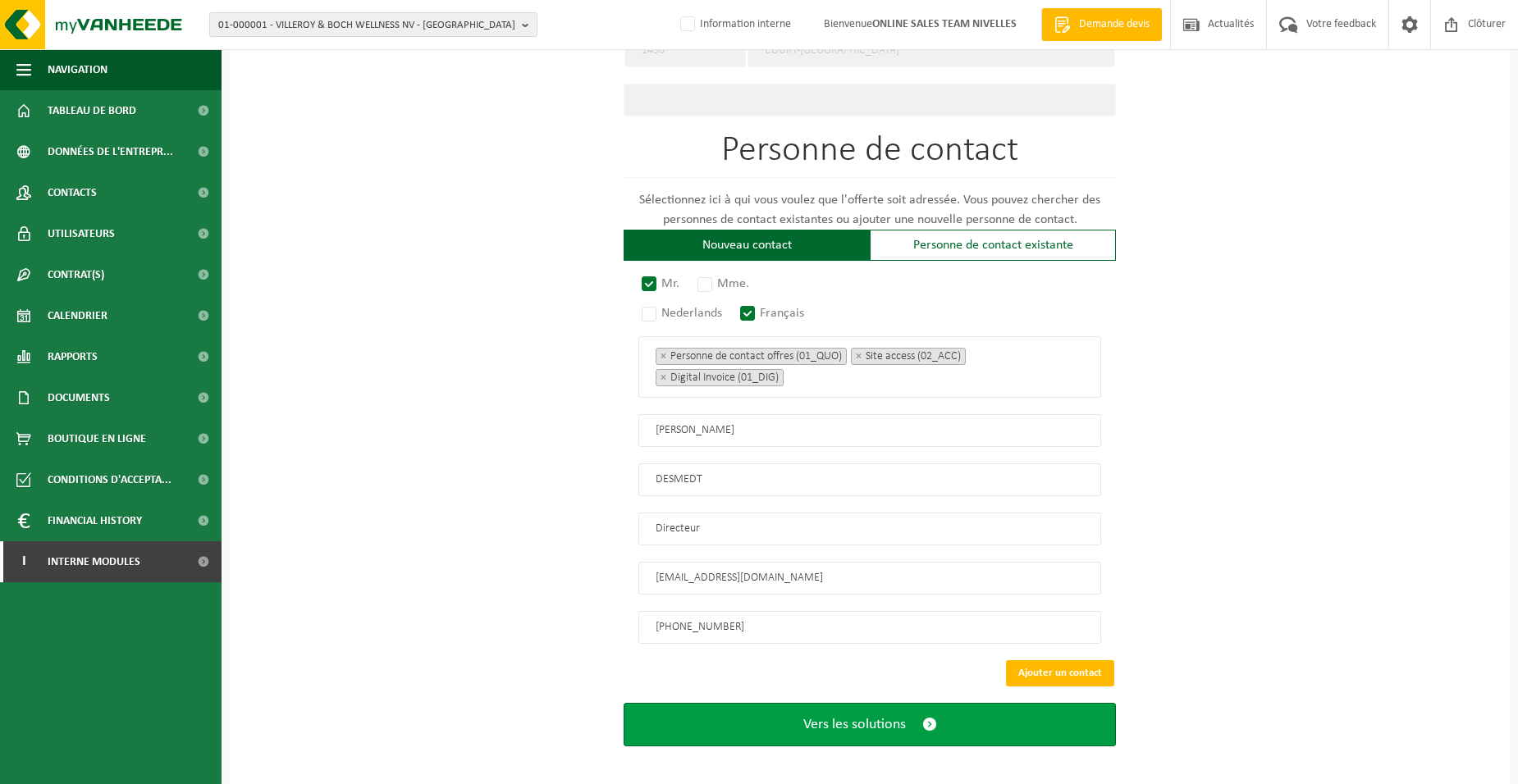
type input "+32 493 10 53 15"
click at [874, 716] on span "Vers les solutions" at bounding box center [854, 724] width 103 height 17
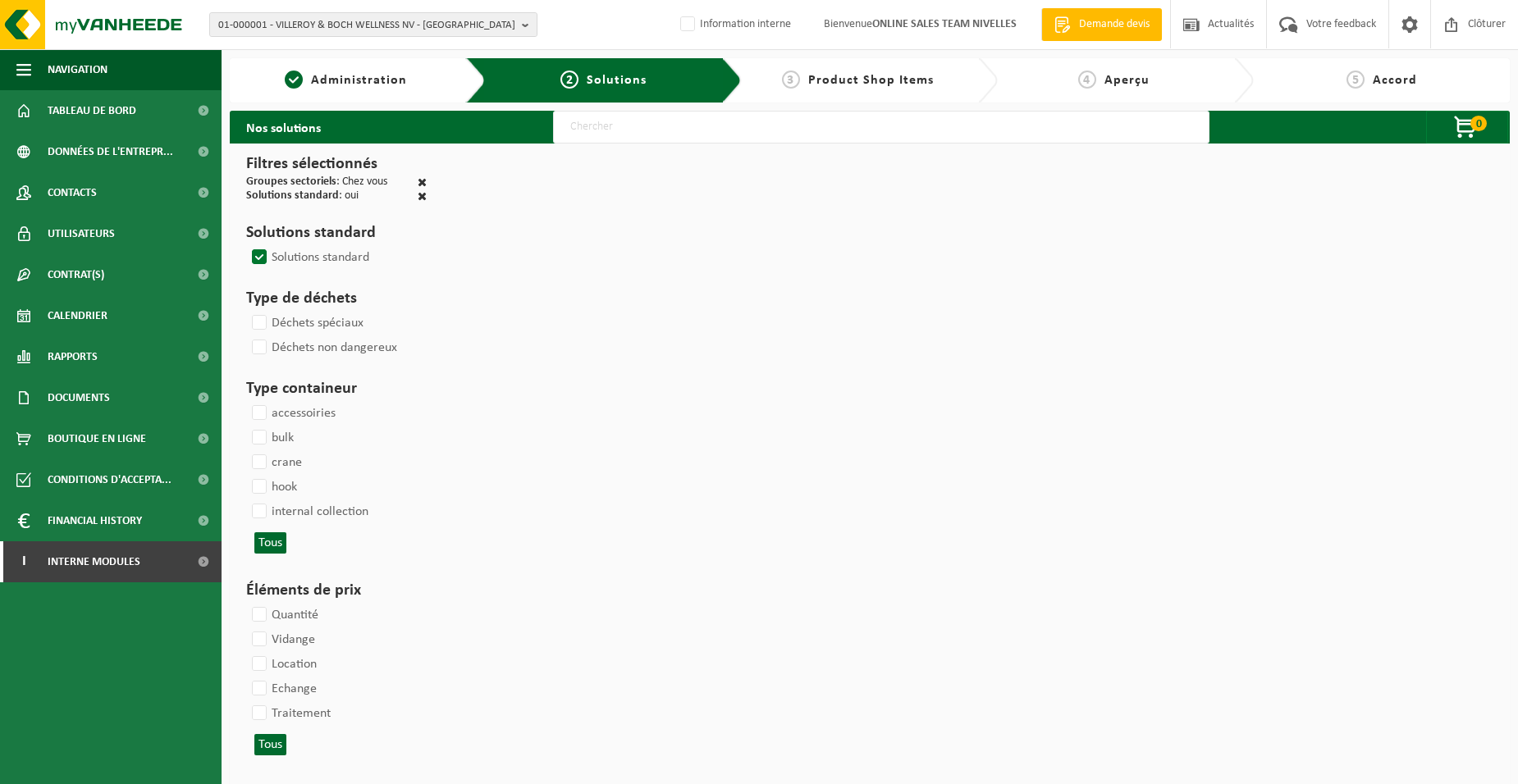
click at [593, 131] on input "text" at bounding box center [880, 127] width 656 height 33
type input "000052"
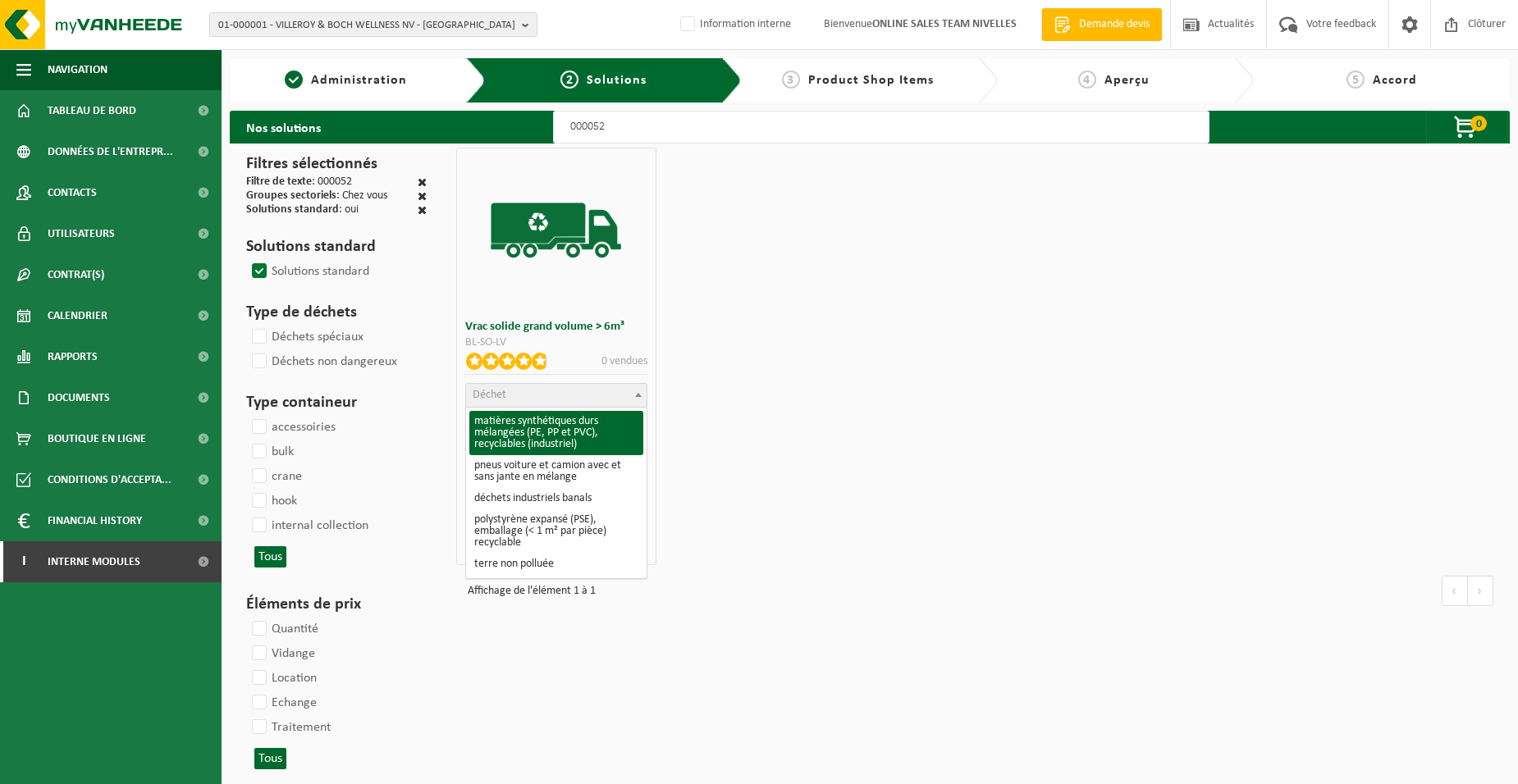
click at [558, 398] on span "Déchet" at bounding box center [555, 395] width 179 height 23
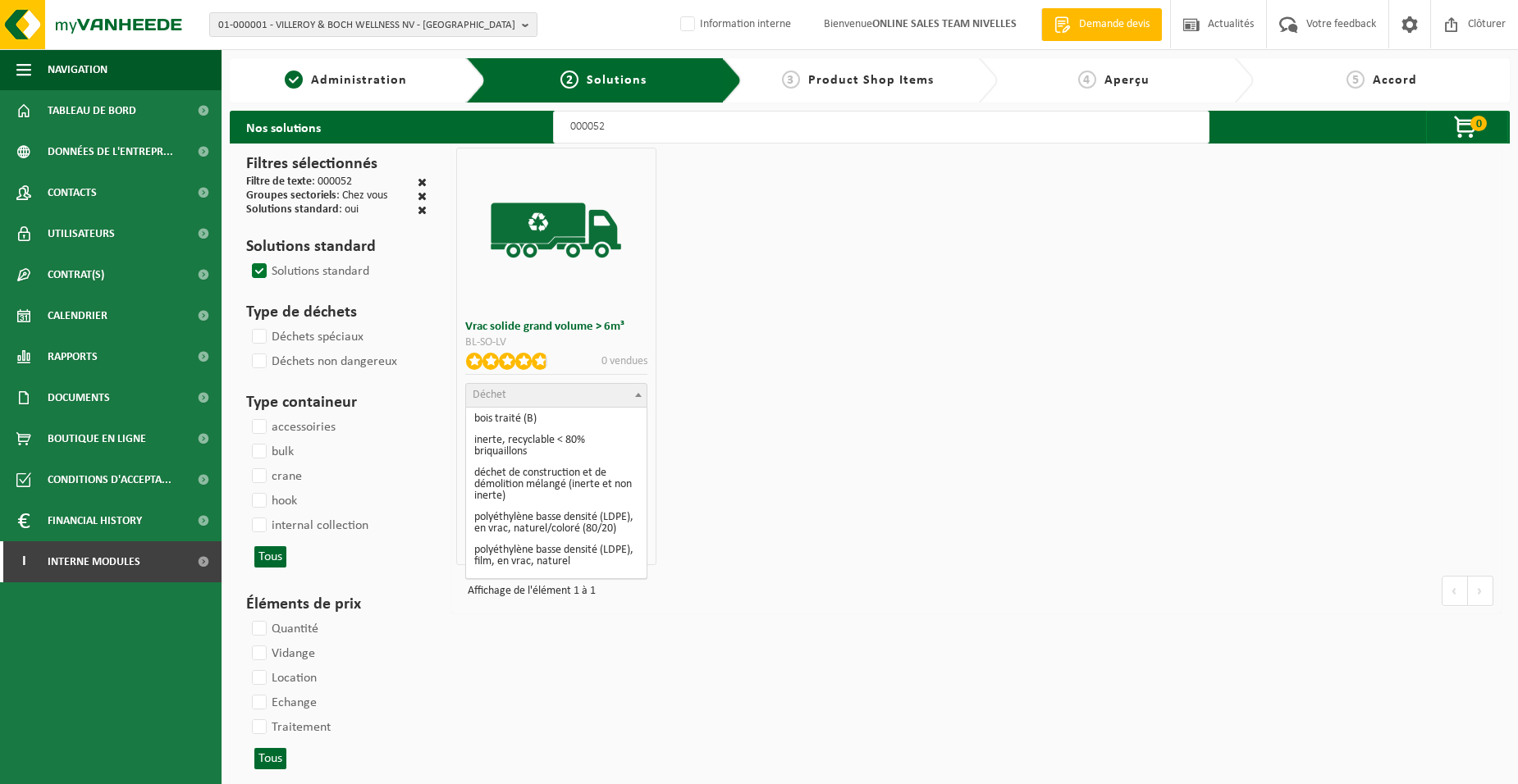
scroll to position [246, 0]
select select "31"
select select
select select "47"
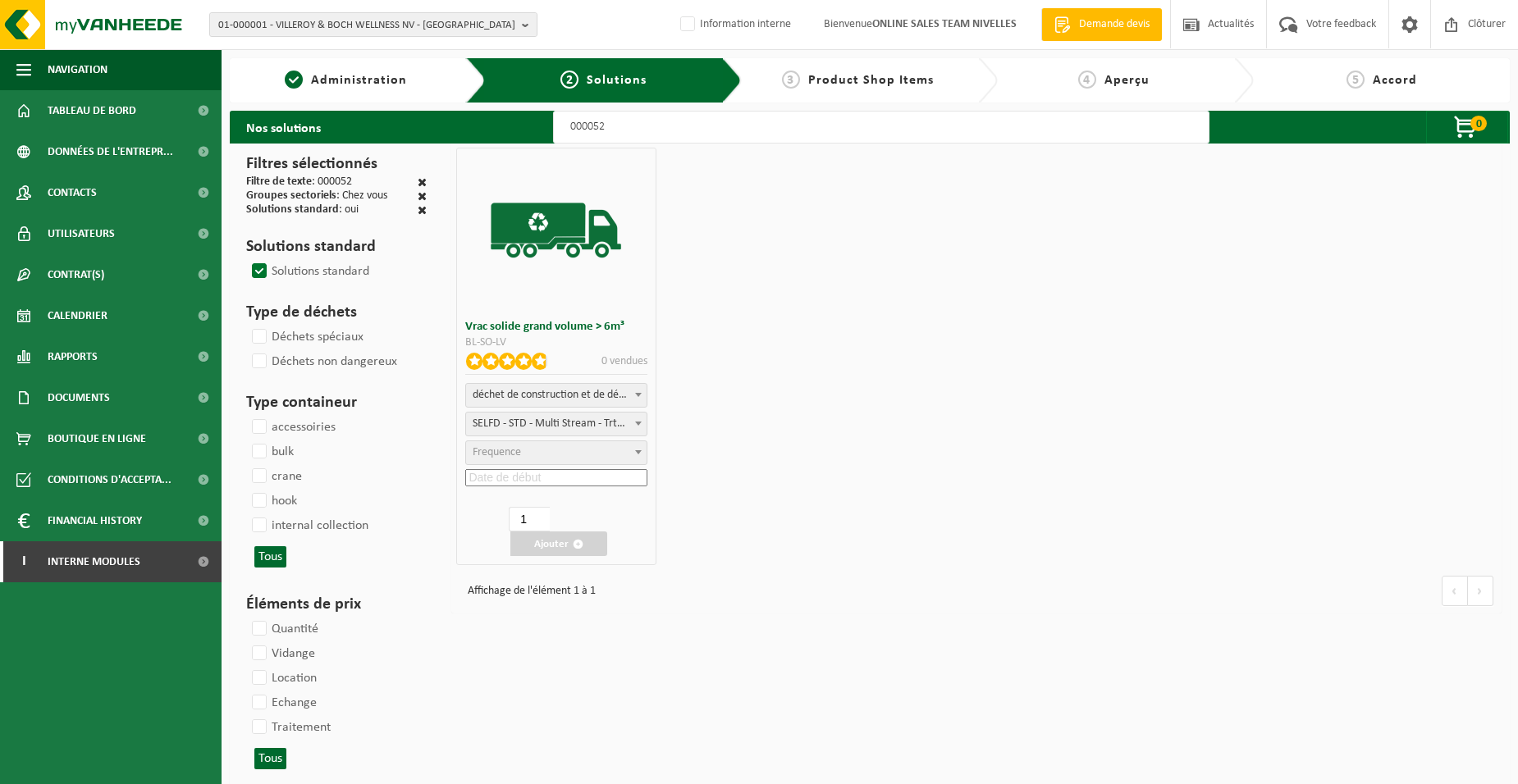
select select "25"
click at [571, 476] on input at bounding box center [555, 477] width 181 height 17
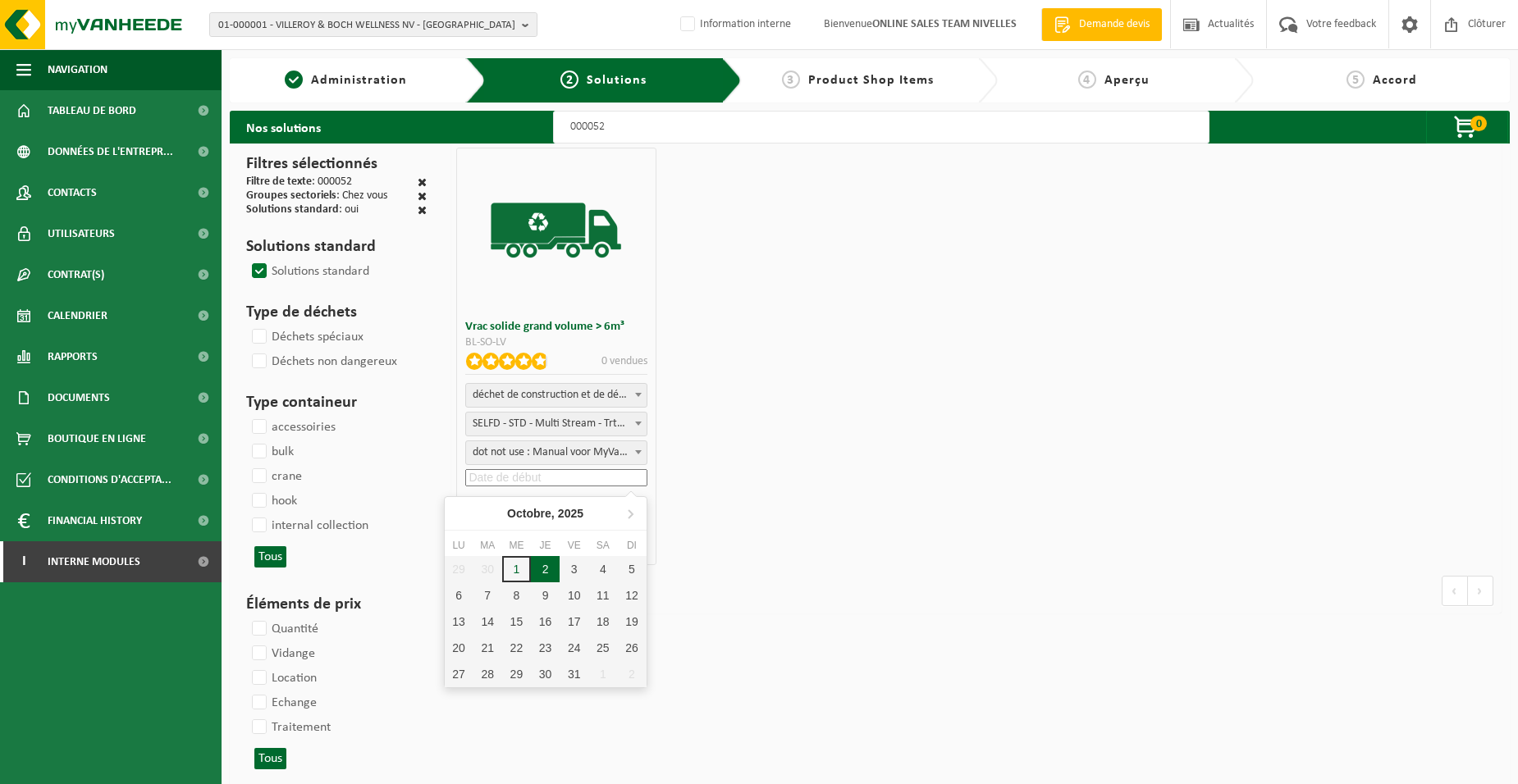
click at [548, 568] on div "2" at bounding box center [545, 569] width 28 height 27
type input "2025-10-02"
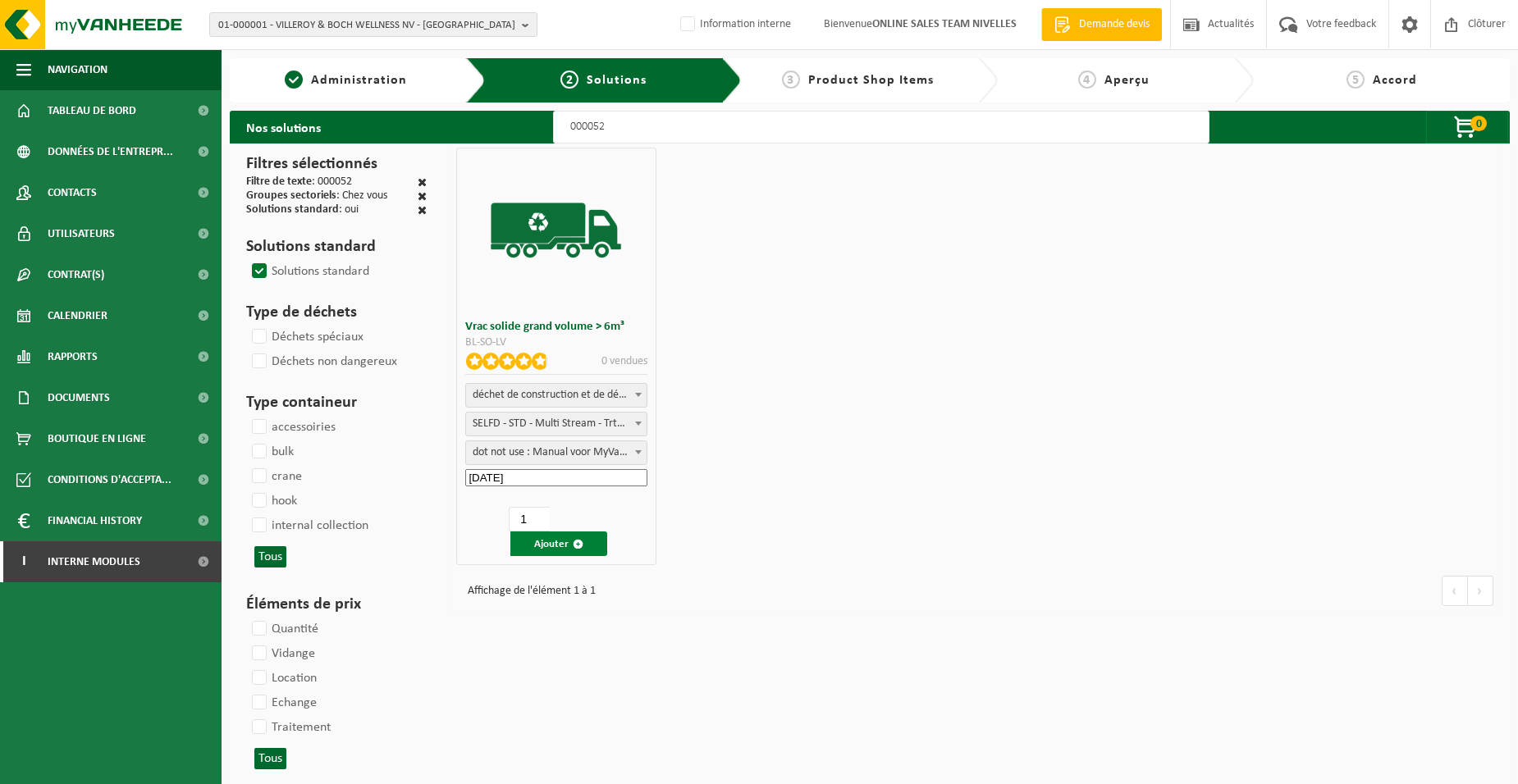
click at [542, 538] on button "Ajouter" at bounding box center [558, 544] width 97 height 25
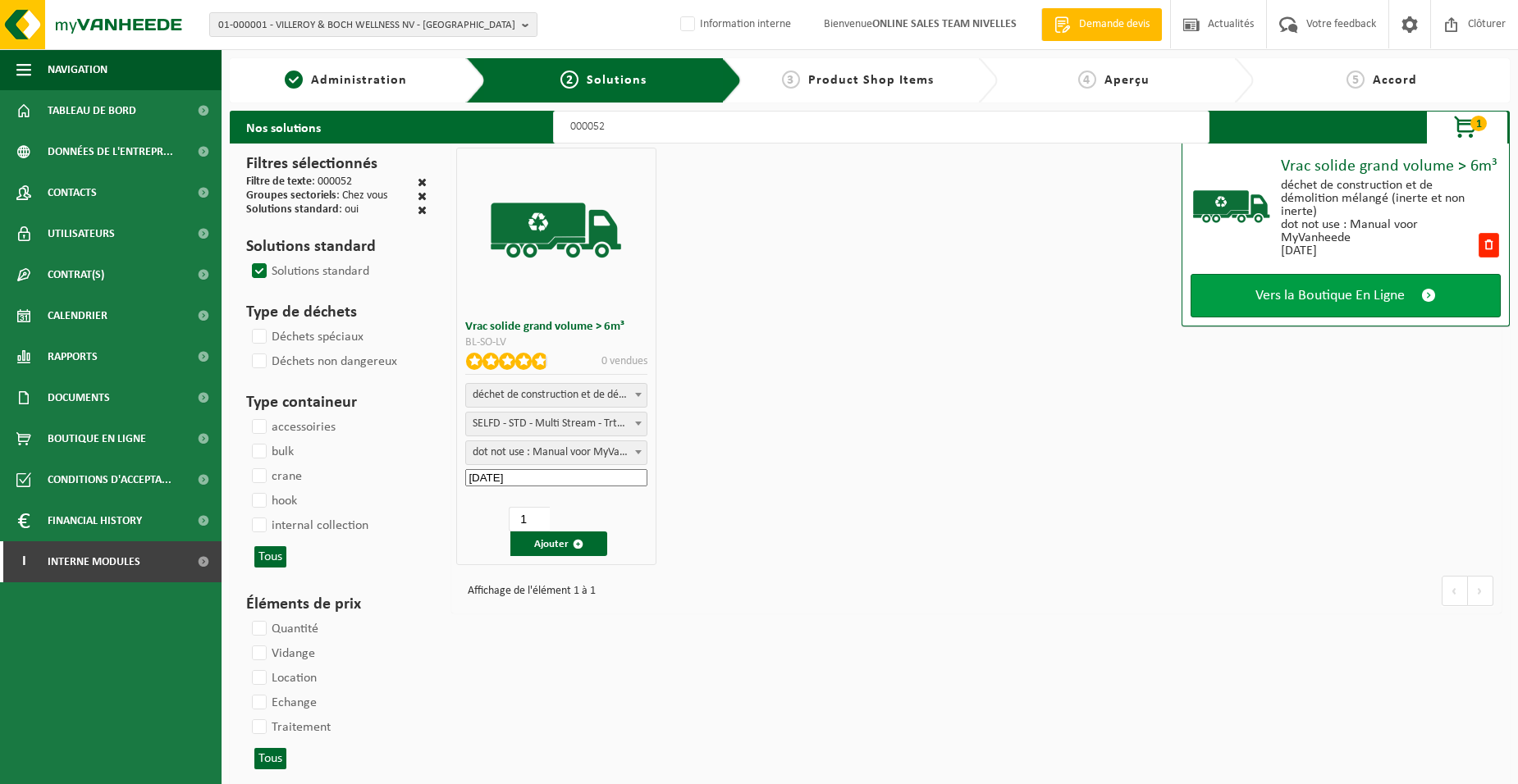
click at [1295, 283] on link "Vers la Boutique En Ligne" at bounding box center [1345, 296] width 310 height 44
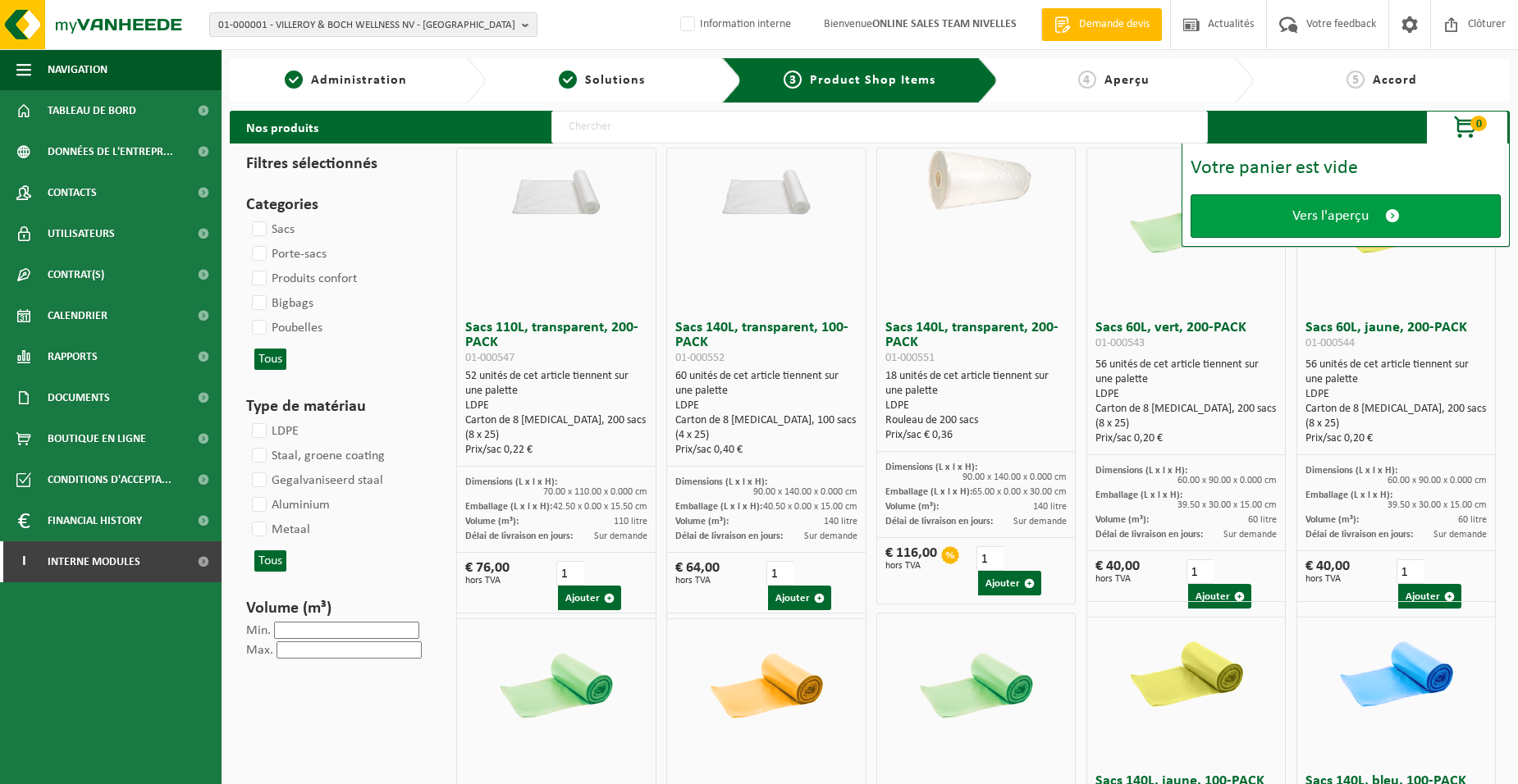
click at [1250, 223] on link "Vers l'aperçu" at bounding box center [1345, 216] width 310 height 44
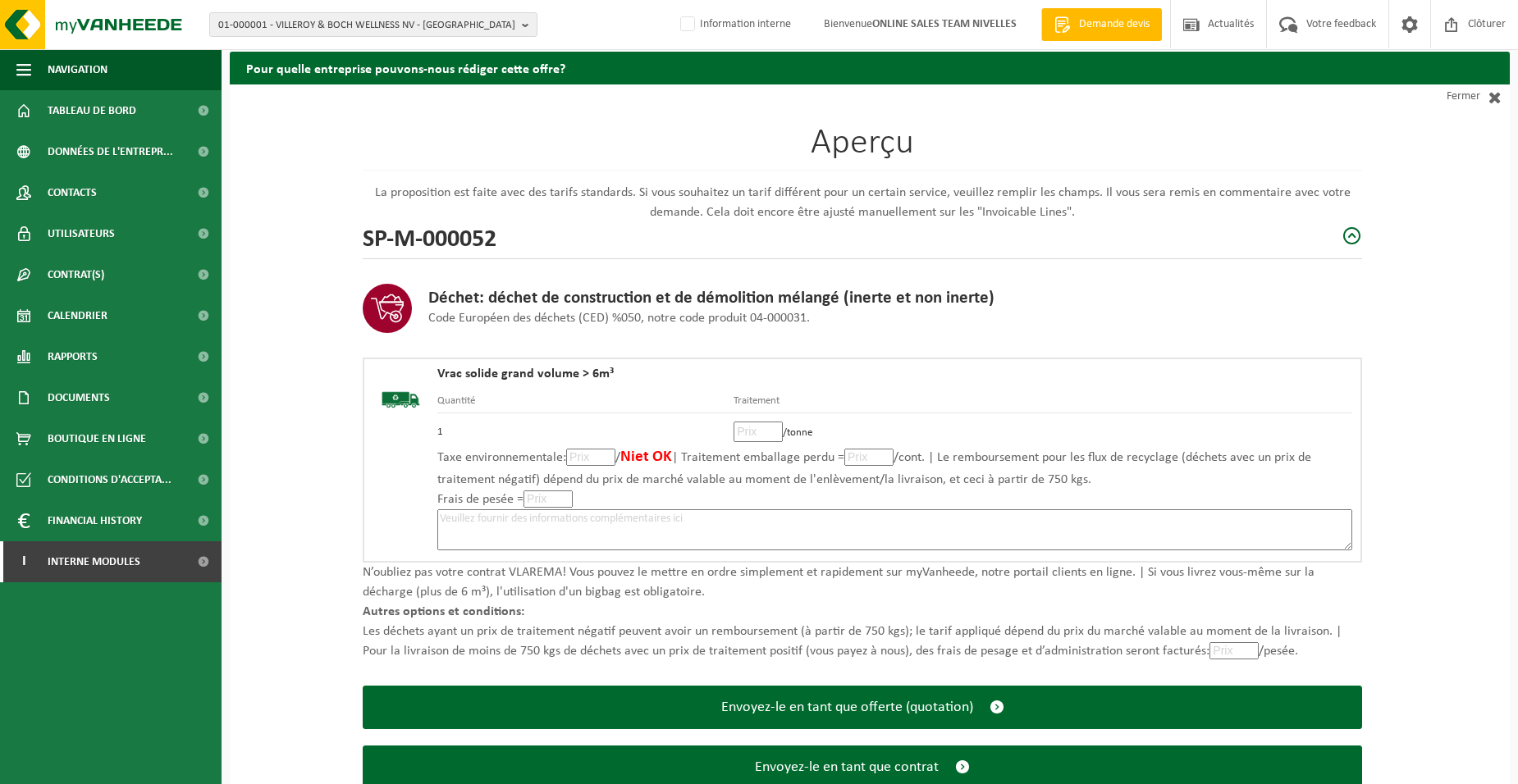
scroll to position [112, 0]
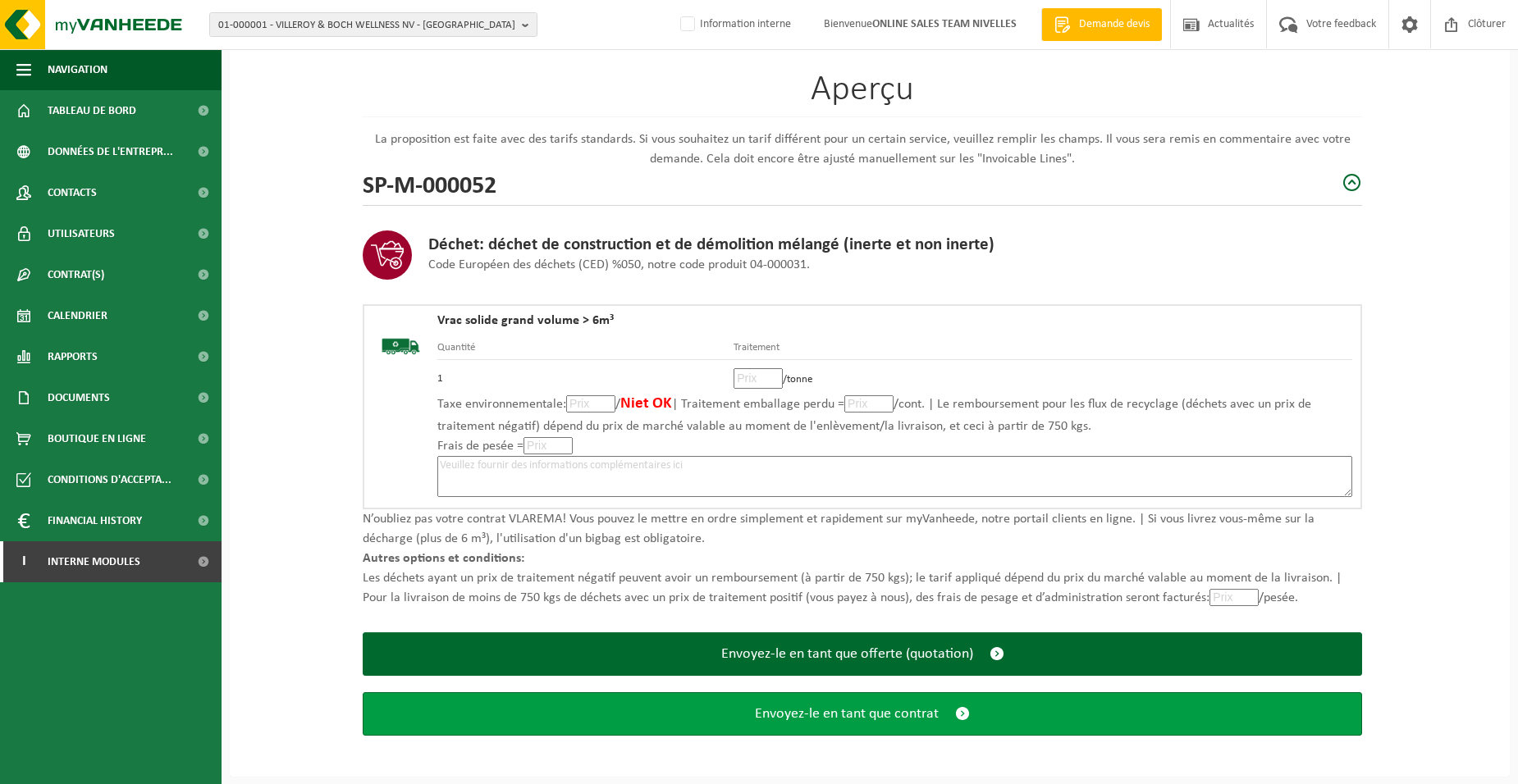
click at [806, 715] on span "Envoyez-le en tant que contrat" at bounding box center [847, 714] width 184 height 17
